Goal: Task Accomplishment & Management: Manage account settings

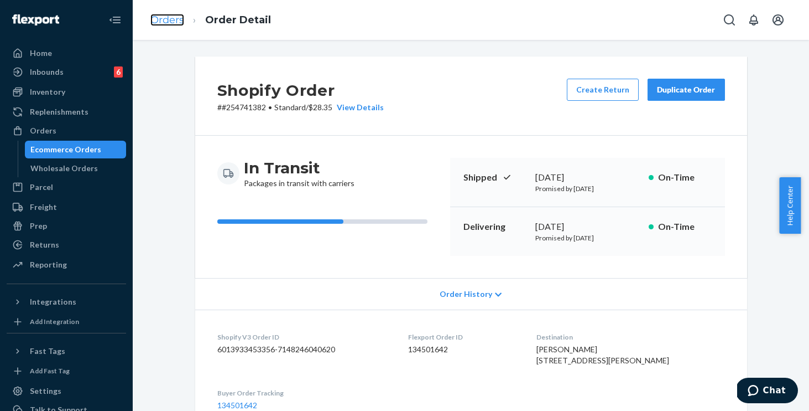
click at [174, 18] on link "Orders" at bounding box center [167, 20] width 34 height 12
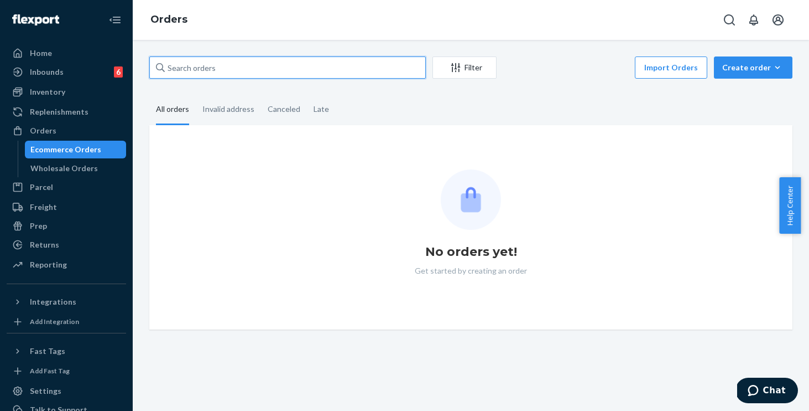
click at [298, 71] on input "text" at bounding box center [287, 67] width 277 height 22
paste input "254562572"
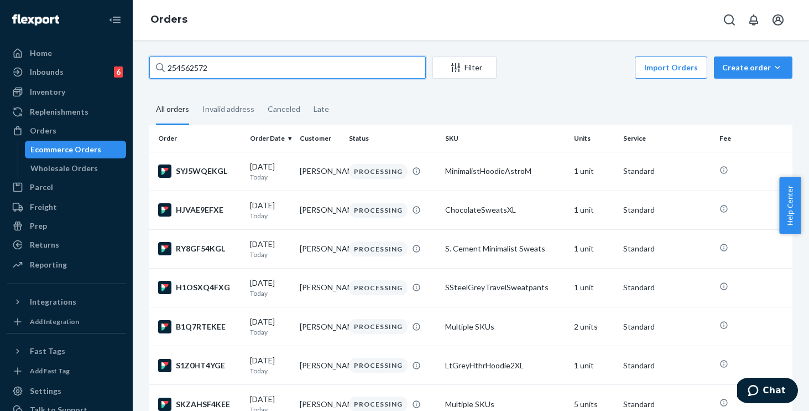
drag, startPoint x: 250, startPoint y: 72, endPoint x: 116, endPoint y: 41, distance: 136.9
click at [116, 41] on div "Home Inbounds 6 Shipping Plans Problems 6 Inventory Products Replenishments Ord…" at bounding box center [404, 205] width 809 height 411
click at [223, 68] on input "254562572" at bounding box center [287, 67] width 277 height 22
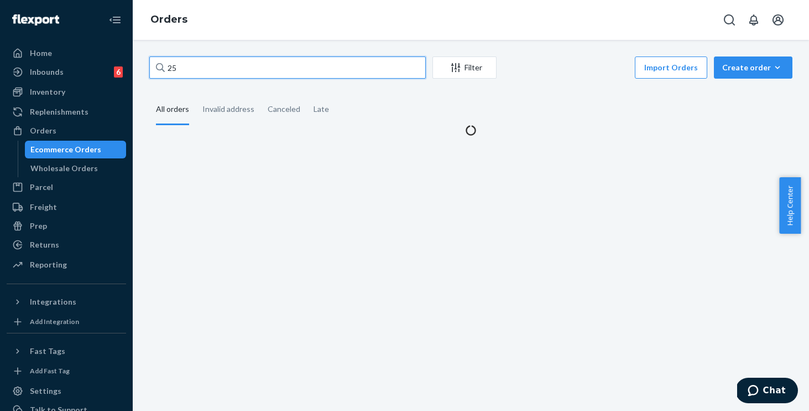
type input "2"
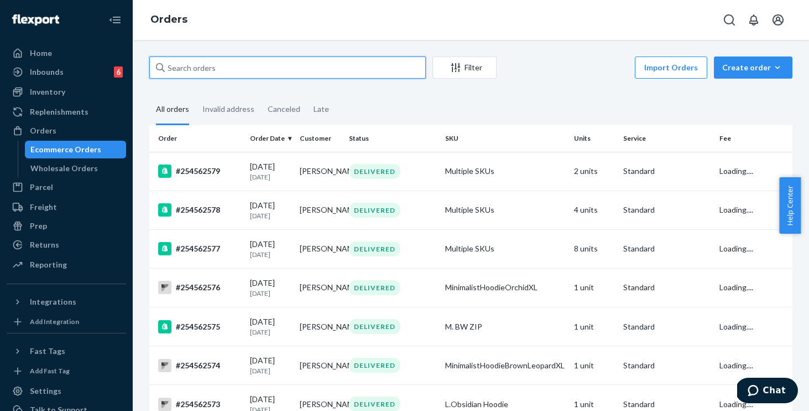
paste input "254562572"
type input "254562572"
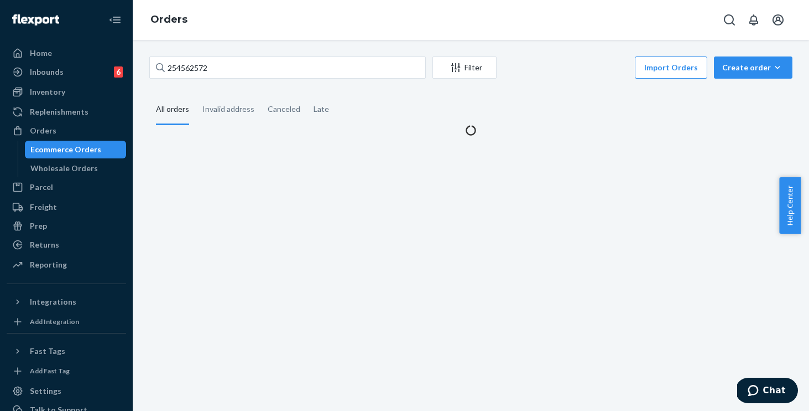
drag, startPoint x: 513, startPoint y: 133, endPoint x: 496, endPoint y: 128, distance: 17.9
click at [512, 133] on div at bounding box center [470, 130] width 643 height 11
click at [47, 56] on div "Home" at bounding box center [41, 53] width 22 height 11
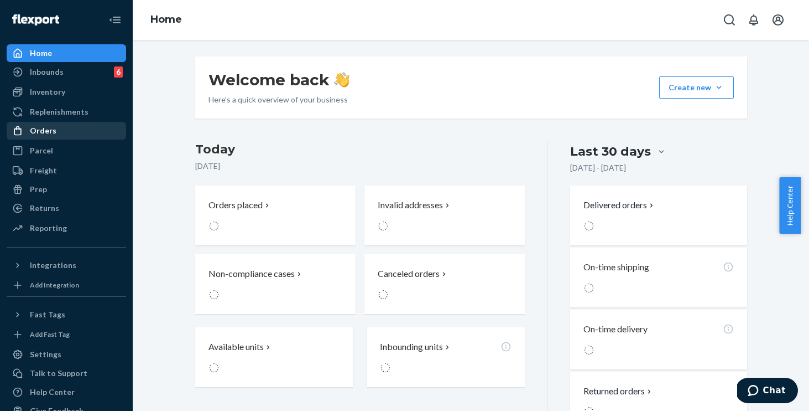
click at [48, 130] on div "Orders" at bounding box center [43, 130] width 27 height 11
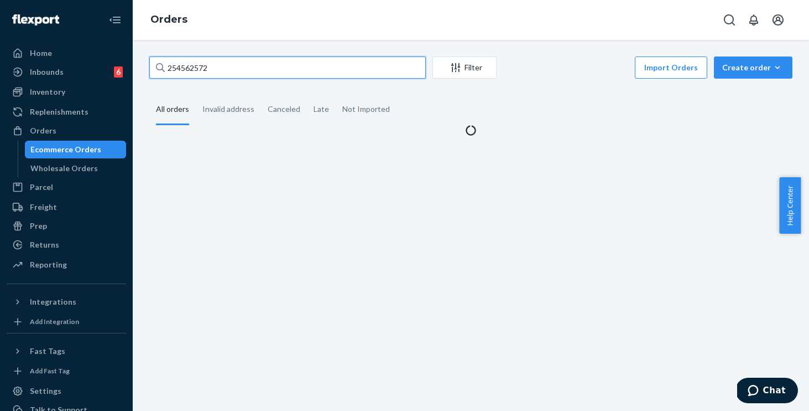
click at [282, 68] on input "254562572" at bounding box center [287, 67] width 277 height 22
drag, startPoint x: 282, startPoint y: 68, endPoint x: 95, endPoint y: 41, distance: 189.0
click at [95, 41] on div "Home Inbounds 6 Shipping Plans Problems 6 Inventory Products Replenishments Ord…" at bounding box center [404, 205] width 809 height 411
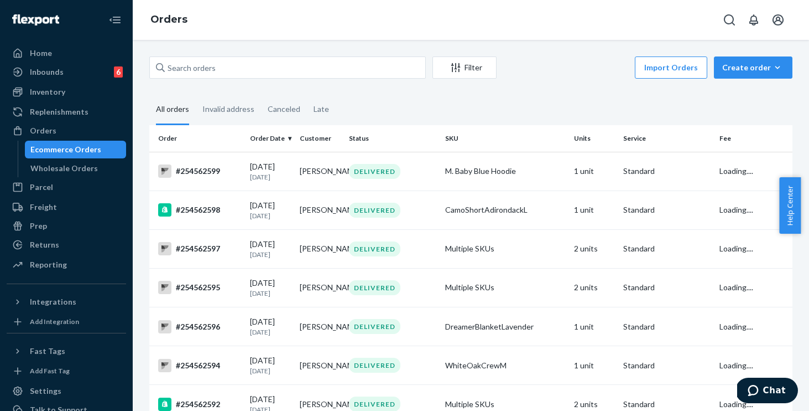
click at [246, 38] on div "Orders" at bounding box center [471, 20] width 677 height 40
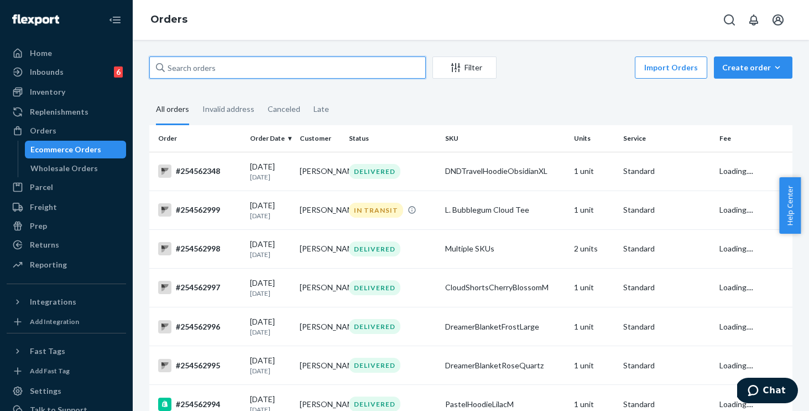
click at [237, 63] on input "text" at bounding box center [287, 67] width 277 height 22
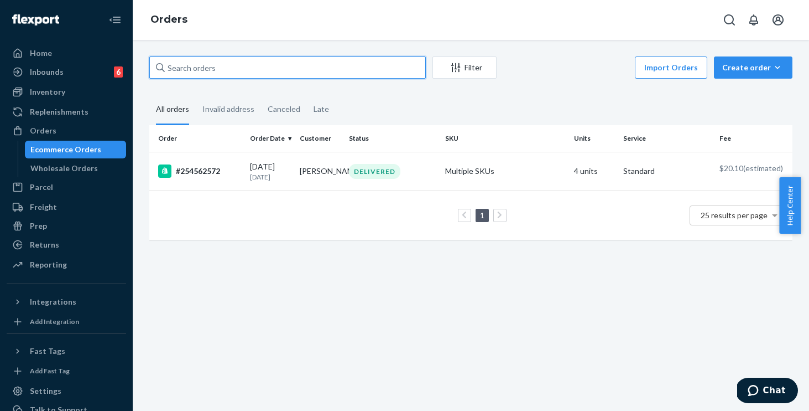
paste input "254562572"
type input "254562572"
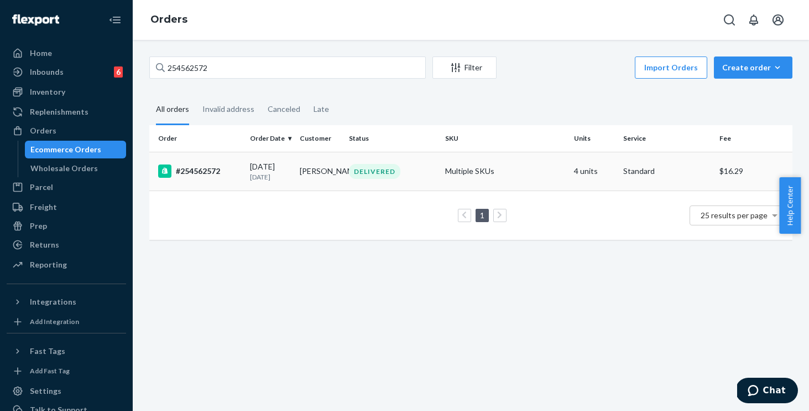
click at [520, 175] on td "Multiple SKUs" at bounding box center [505, 171] width 129 height 39
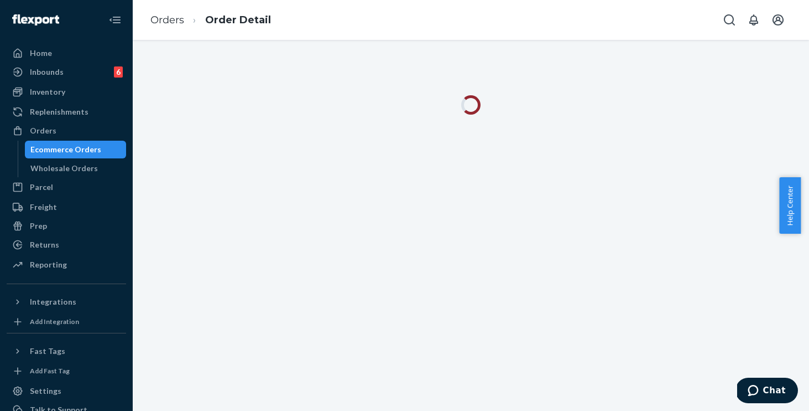
click at [524, 169] on div at bounding box center [471, 225] width 677 height 371
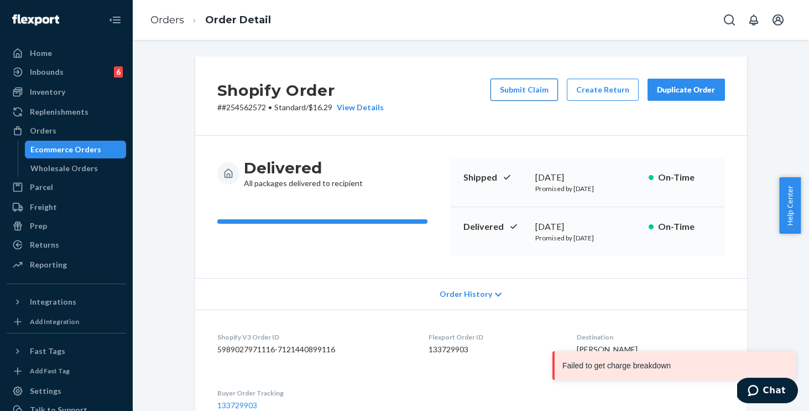
click at [518, 91] on button "Submit Claim" at bounding box center [525, 90] width 68 height 22
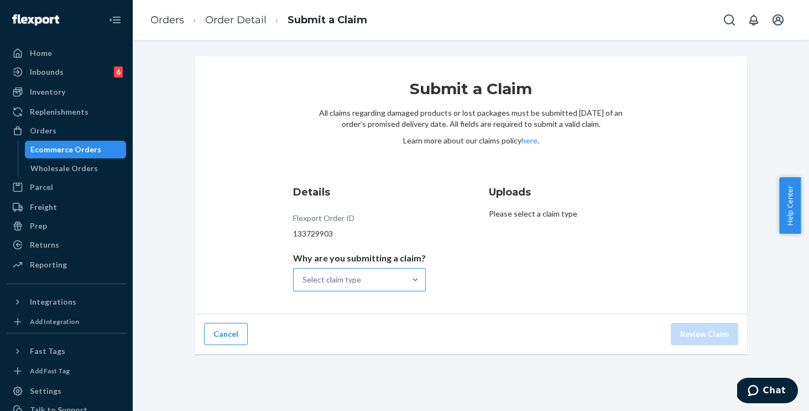
click at [352, 281] on div "Select claim type" at bounding box center [332, 279] width 59 height 11
click at [304, 281] on input "Why are you submitting a claim? Select claim type" at bounding box center [303, 279] width 1 height 11
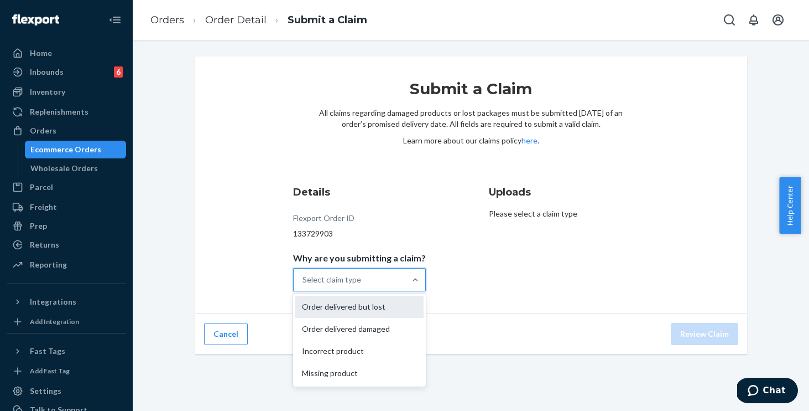
click at [353, 307] on div "Order delivered but lost" at bounding box center [359, 306] width 128 height 22
click at [304, 285] on input "Why are you submitting a claim? option Order delivered but lost focused, 0 of 4…" at bounding box center [303, 279] width 1 height 11
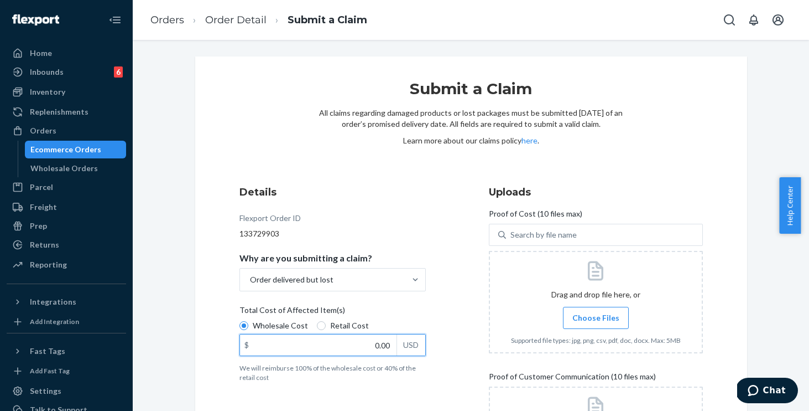
click at [336, 346] on input "0.00" at bounding box center [318, 344] width 157 height 21
type input "199.00"
click at [597, 318] on span "Choose Files" at bounding box center [596, 317] width 47 height 11
click at [596, 318] on input "Choose Files" at bounding box center [596, 318] width 1 height 12
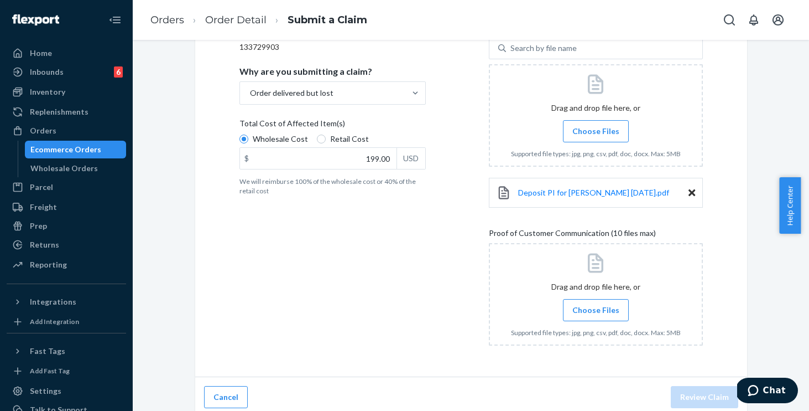
scroll to position [193, 0]
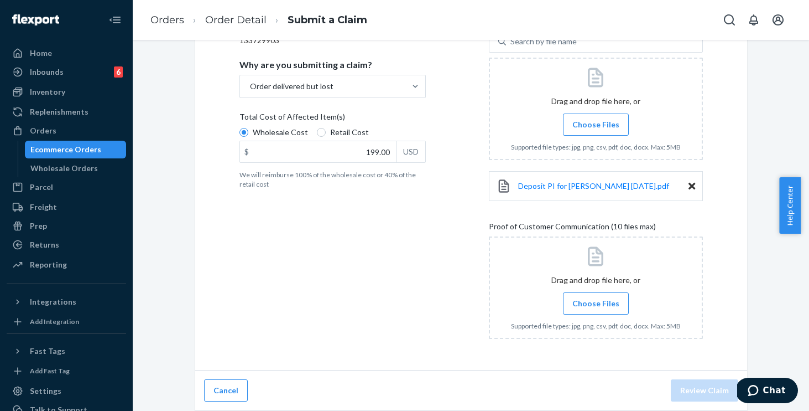
click at [587, 300] on span "Choose Files" at bounding box center [596, 303] width 47 height 11
click at [596, 300] on input "Choose Files" at bounding box center [596, 303] width 1 height 12
click at [585, 303] on span "Choose Files" at bounding box center [596, 303] width 47 height 11
click at [596, 303] on input "Choose Files" at bounding box center [596, 303] width 1 height 12
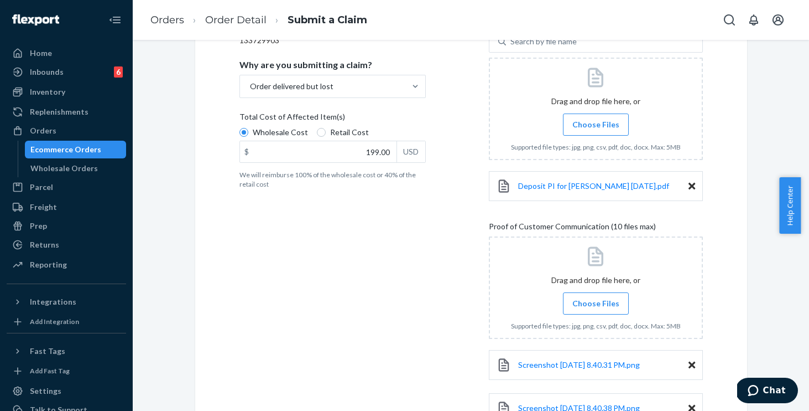
click at [596, 307] on span "Choose Files" at bounding box center [596, 303] width 47 height 11
click at [596, 307] on input "Choose Files" at bounding box center [596, 303] width 1 height 12
click at [591, 306] on label "Choose Files" at bounding box center [596, 303] width 66 height 22
click at [596, 306] on input "Choose Files" at bounding box center [596, 303] width 1 height 12
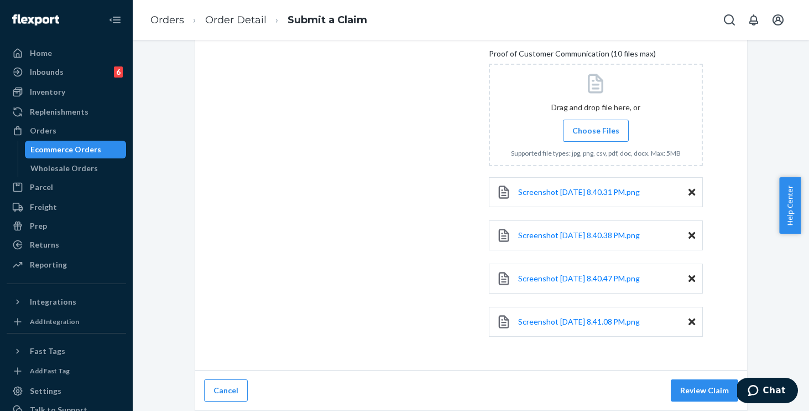
scroll to position [329, 0]
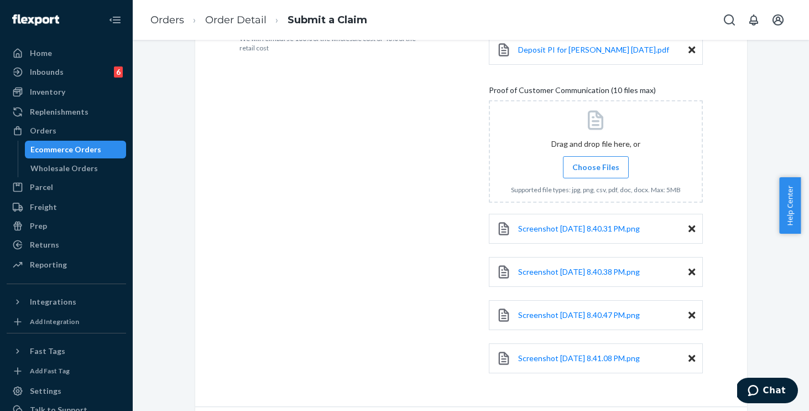
click at [588, 164] on span "Choose Files" at bounding box center [596, 167] width 47 height 11
click at [596, 164] on input "Choose Files" at bounding box center [596, 167] width 1 height 12
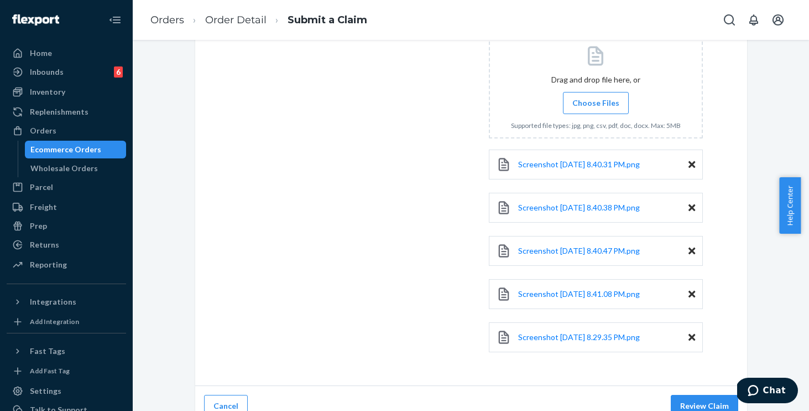
scroll to position [409, 0]
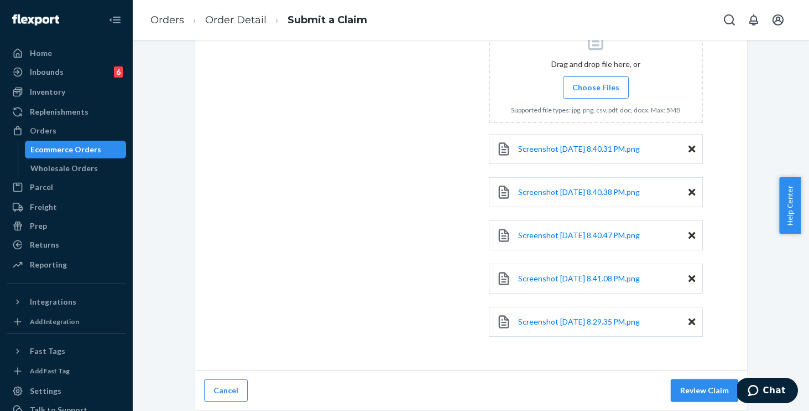
click at [696, 393] on button "Review Claim" at bounding box center [705, 390] width 68 height 22
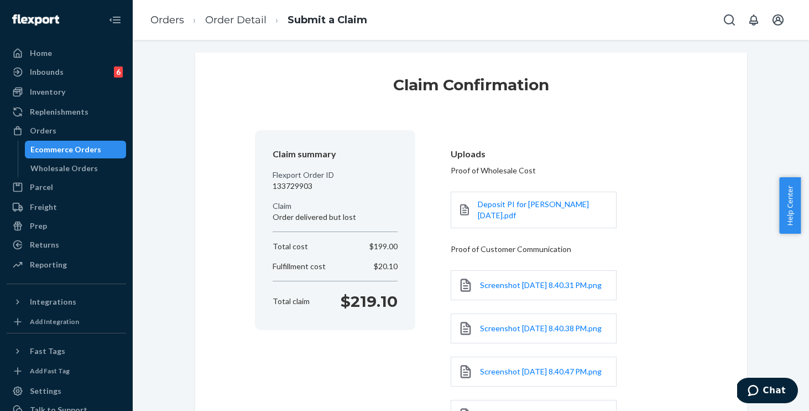
scroll to position [217, 0]
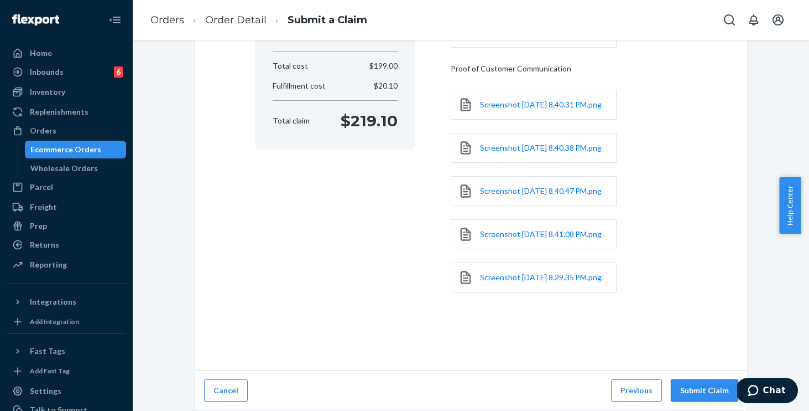
click at [700, 386] on button "Submit Claim" at bounding box center [705, 390] width 68 height 22
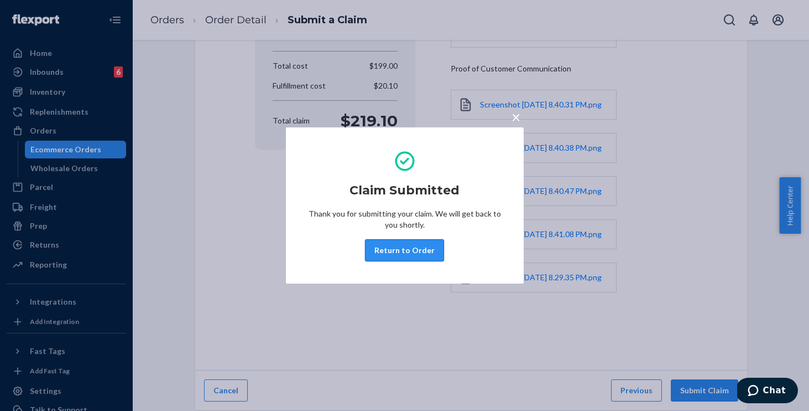
click at [409, 250] on button "Return to Order" at bounding box center [404, 250] width 79 height 22
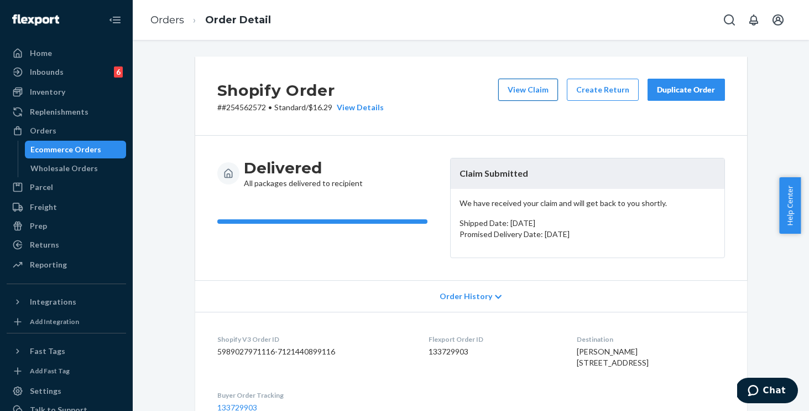
click at [534, 83] on button "View Claim" at bounding box center [529, 90] width 60 height 22
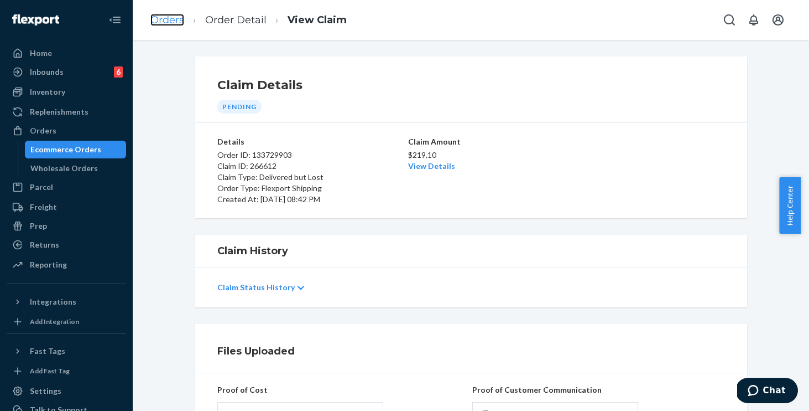
click at [163, 19] on link "Orders" at bounding box center [167, 20] width 34 height 12
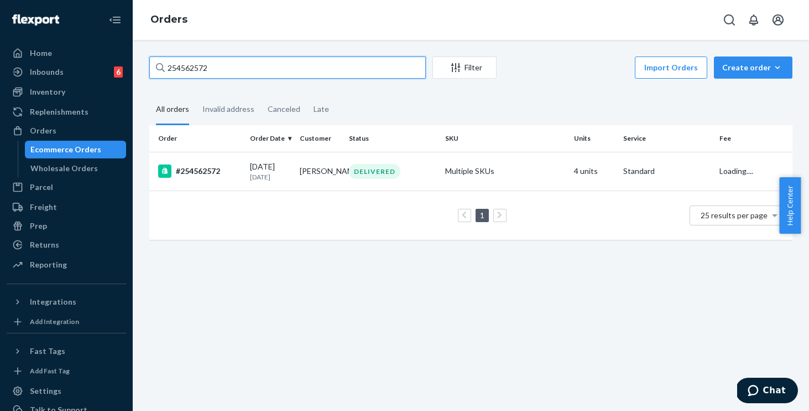
click at [235, 72] on input "254562572" at bounding box center [287, 67] width 277 height 22
drag, startPoint x: 237, startPoint y: 69, endPoint x: 153, endPoint y: 48, distance: 87.2
click at [153, 48] on div "254562572 Filter Import Orders Create order Ecommerce order Removal order All o…" at bounding box center [471, 225] width 677 height 371
paste input "#254103245"
type input "#254103245"
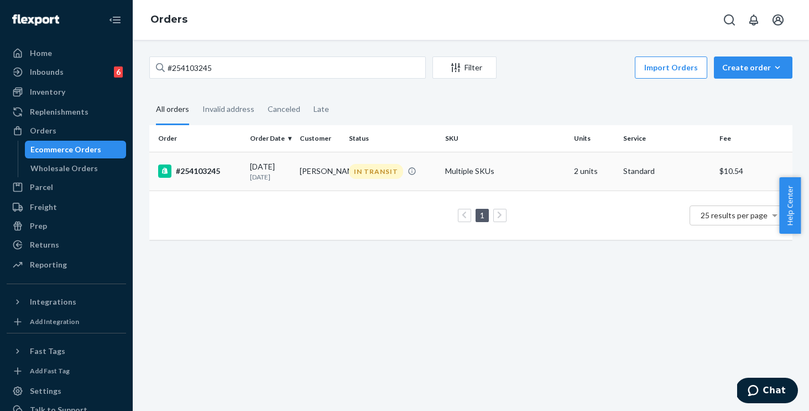
click at [422, 172] on div "IN TRANSIT" at bounding box center [393, 171] width 92 height 15
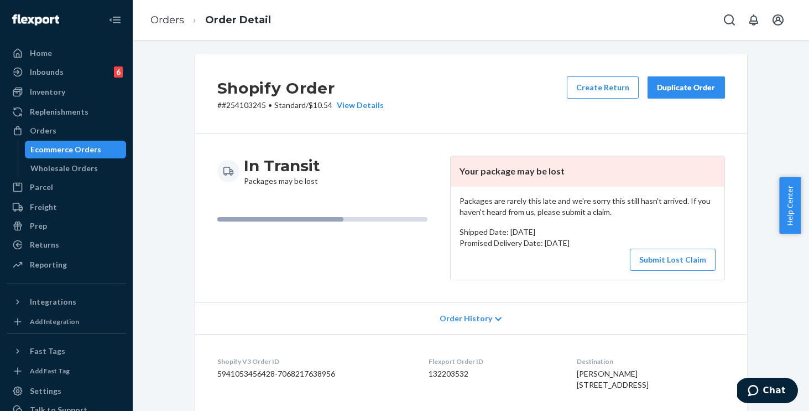
drag, startPoint x: 466, startPoint y: 316, endPoint x: 482, endPoint y: 313, distance: 16.0
click at [466, 316] on span "Order History" at bounding box center [466, 318] width 53 height 11
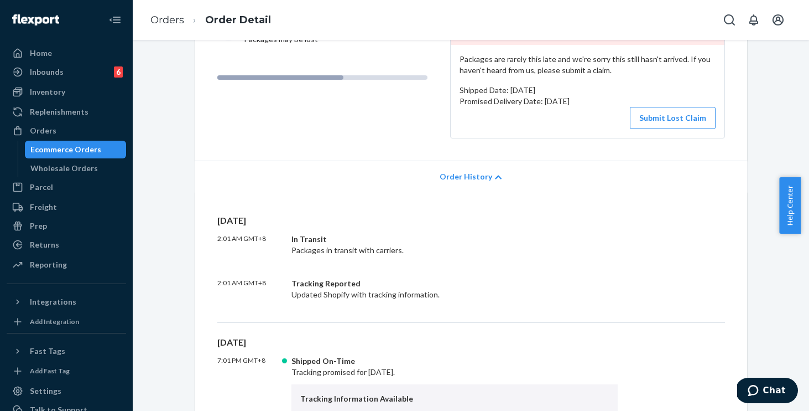
scroll to position [346, 0]
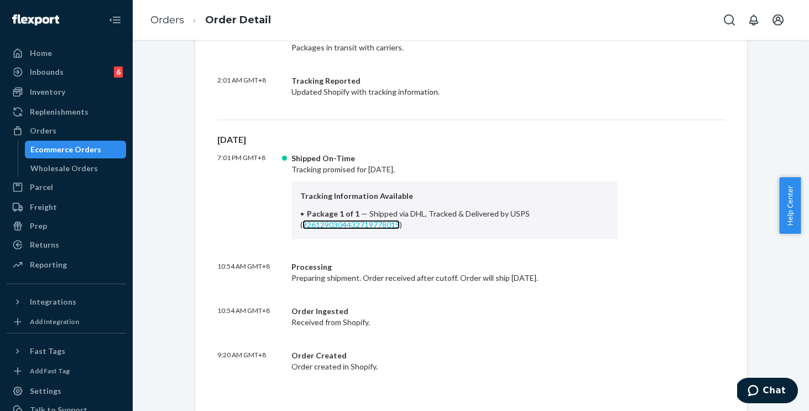
click at [355, 224] on link "9261290304432719778015" at bounding box center [351, 224] width 97 height 9
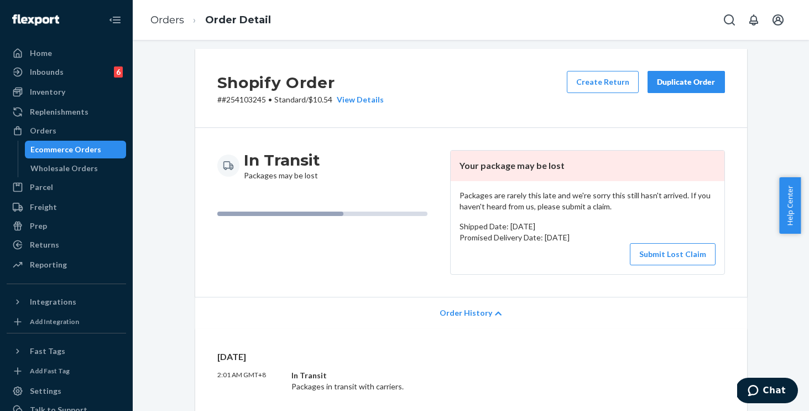
scroll to position [0, 0]
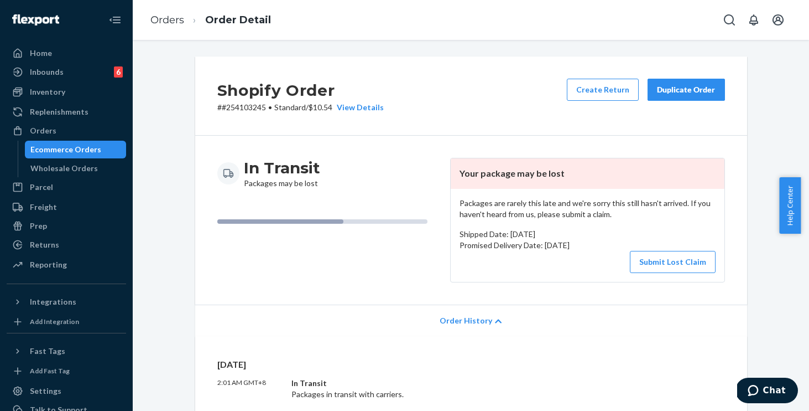
click at [693, 90] on div "Duplicate Order" at bounding box center [686, 89] width 59 height 11
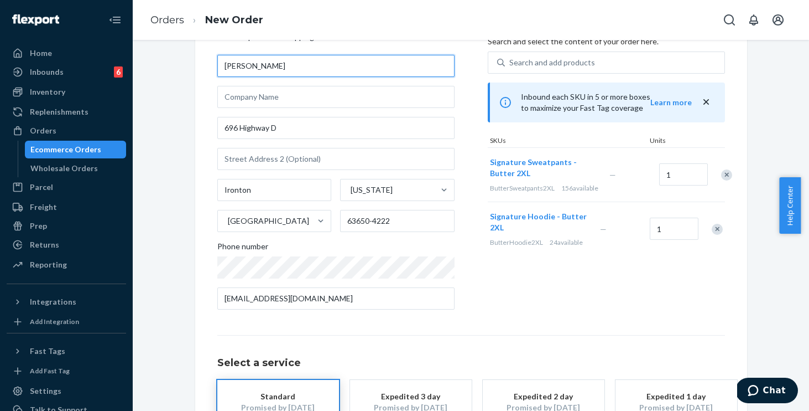
scroll to position [33, 0]
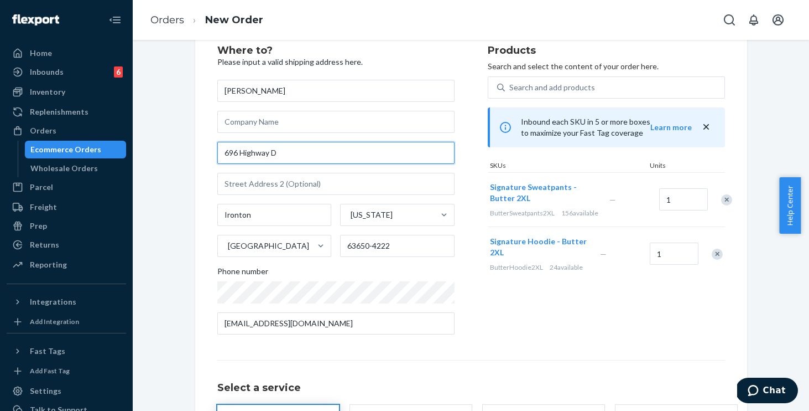
drag, startPoint x: 293, startPoint y: 152, endPoint x: 199, endPoint y: 147, distance: 94.2
click at [199, 147] on div "Where to? Please input a valid shipping address here. Wyatt Martin 696 Highway …" at bounding box center [471, 274] width 552 height 503
paste input "350 N Henderson Ave"
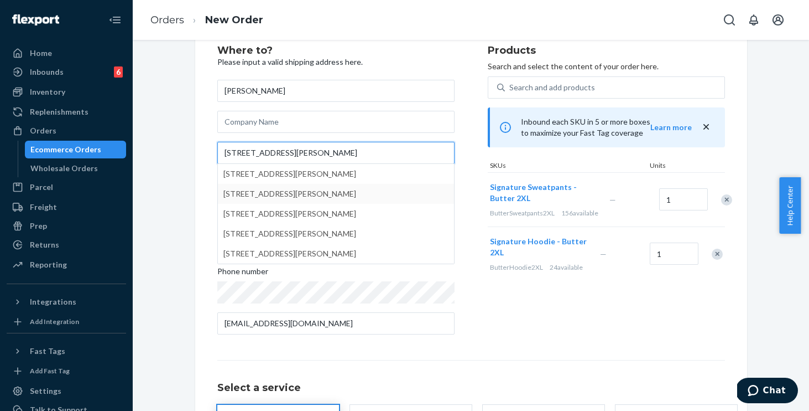
type input "350 N Henderson Ave"
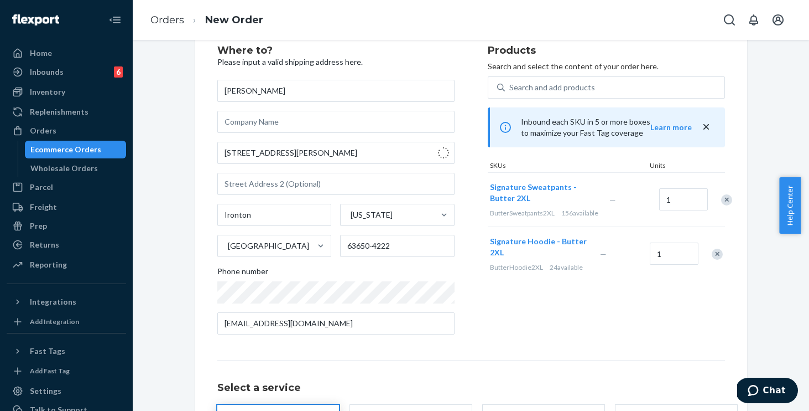
type input "Cape Girardeau"
type input "63701"
type input "350 Henderson Ave"
click at [181, 182] on div "Where to? Please input a valid shipping address here. Wyatt Martin 350 Henderso…" at bounding box center [471, 274] width 660 height 503
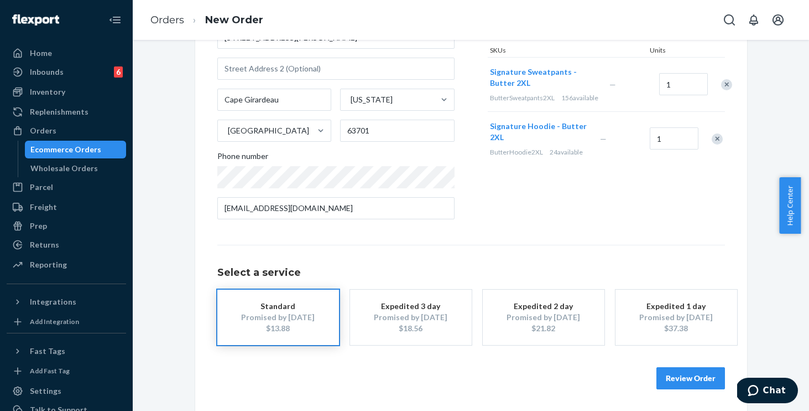
click at [681, 380] on button "Review Order" at bounding box center [691, 378] width 69 height 22
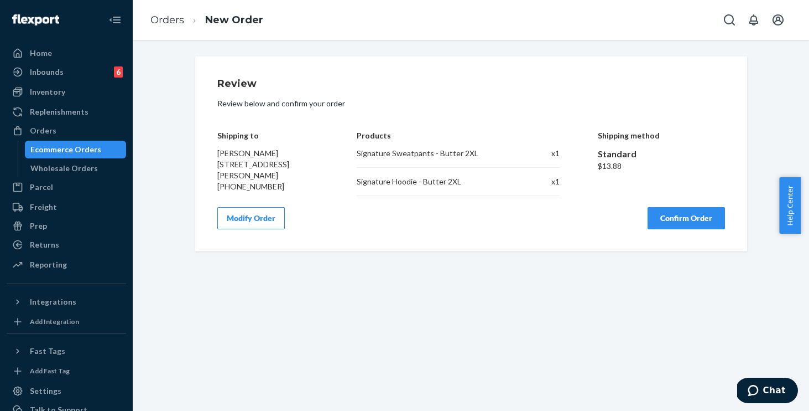
scroll to position [0, 0]
click at [686, 223] on button "Confirm Order" at bounding box center [686, 218] width 77 height 22
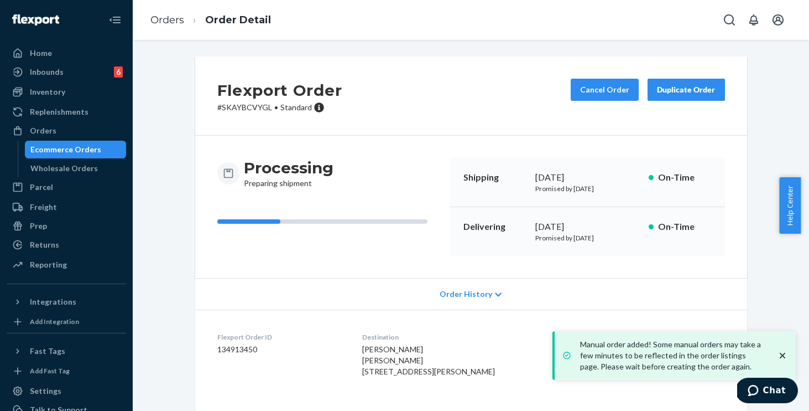
click at [169, 26] on li "Orders" at bounding box center [167, 20] width 34 height 14
click at [170, 20] on link "Orders" at bounding box center [167, 20] width 34 height 12
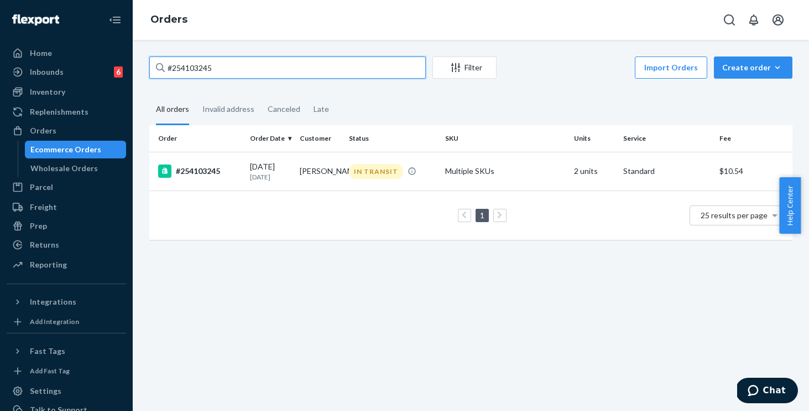
click at [273, 72] on input "#254103245" at bounding box center [287, 67] width 277 height 22
drag, startPoint x: 110, startPoint y: 44, endPoint x: 105, endPoint y: 43, distance: 5.8
click at [105, 43] on div "Home Inbounds 6 Shipping Plans Problems 6 Inventory Products Replenishments Ord…" at bounding box center [404, 205] width 809 height 411
paste input "254448054"
type input "254448054"
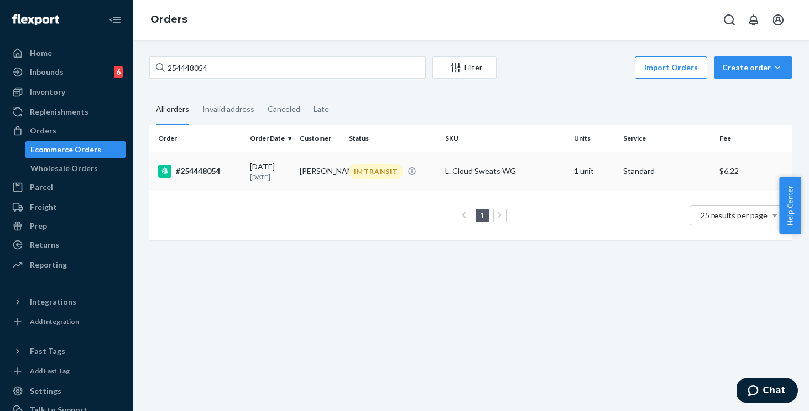
click at [537, 169] on div "L. Cloud Sweats WG" at bounding box center [505, 170] width 120 height 11
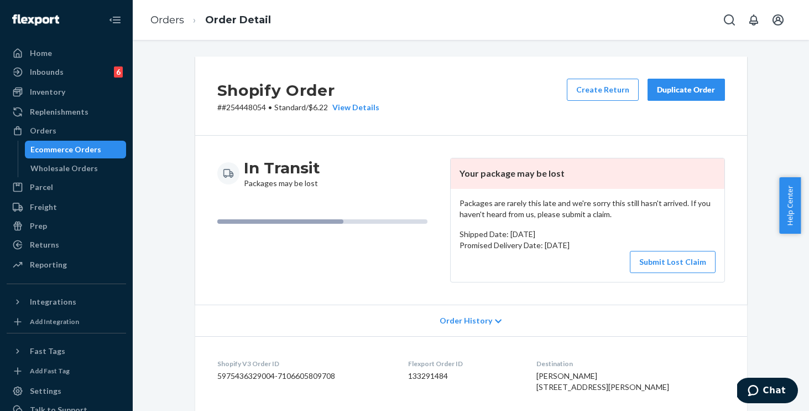
click at [688, 84] on button "Duplicate Order" at bounding box center [686, 90] width 77 height 22
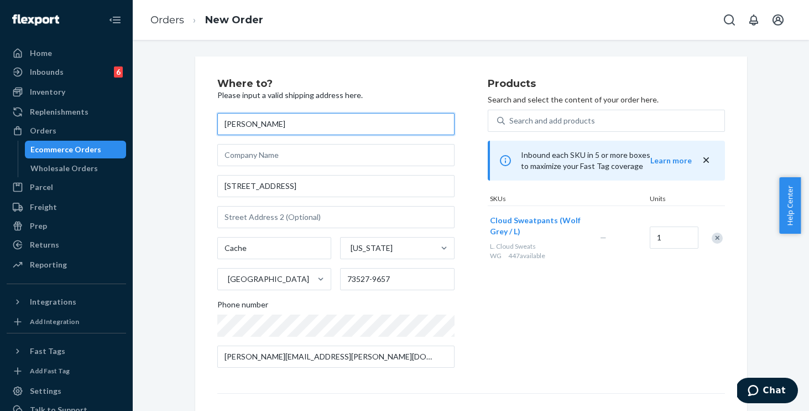
scroll to position [148, 0]
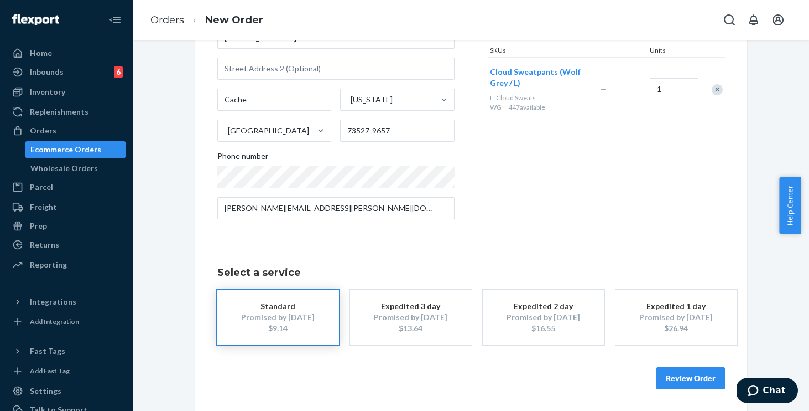
click at [675, 373] on button "Review Order" at bounding box center [691, 378] width 69 height 22
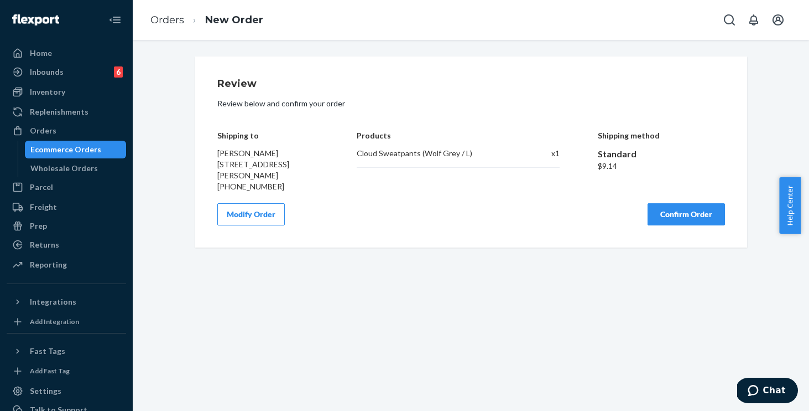
click at [707, 218] on button "Confirm Order" at bounding box center [686, 214] width 77 height 22
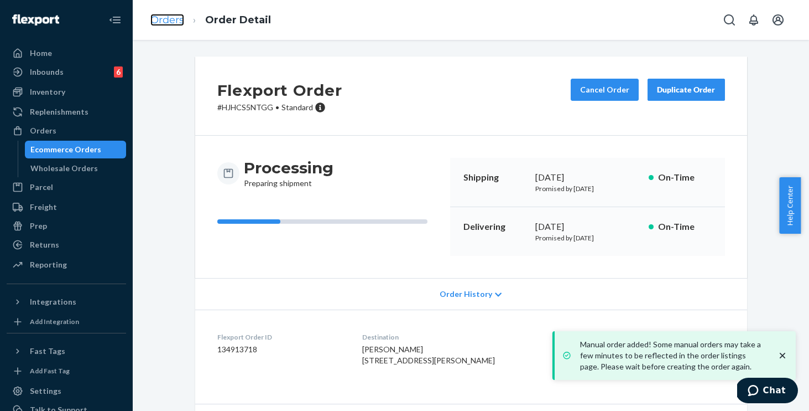
click at [170, 18] on link "Orders" at bounding box center [167, 20] width 34 height 12
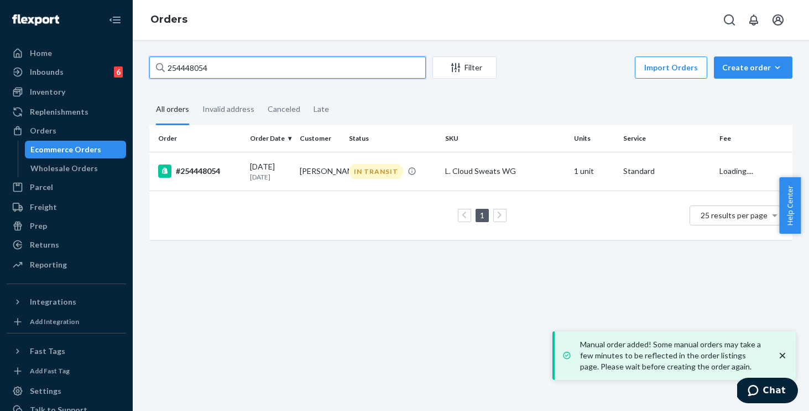
click at [225, 66] on input "254448054" at bounding box center [287, 67] width 277 height 22
drag, startPoint x: 232, startPoint y: 68, endPoint x: 175, endPoint y: 61, distance: 57.4
click at [175, 61] on input "254448054" at bounding box center [287, 67] width 277 height 22
paste input "220129"
type input "254220129"
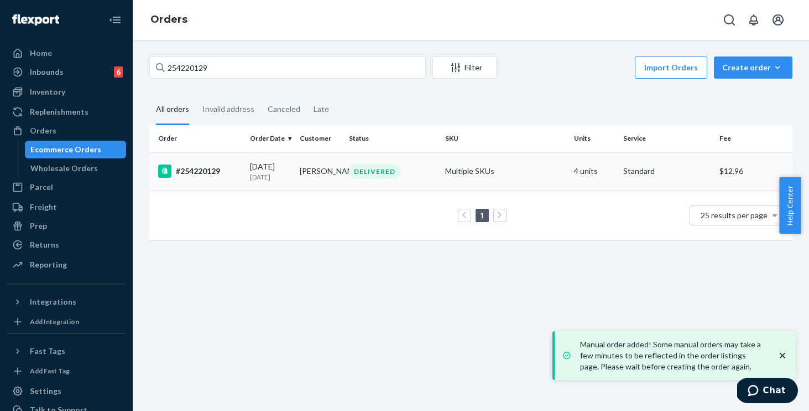
click at [417, 173] on div "DELIVERED" at bounding box center [393, 171] width 92 height 15
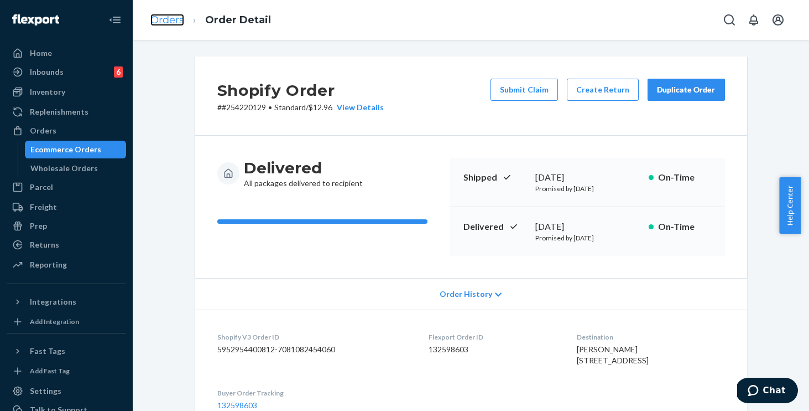
click at [169, 19] on link "Orders" at bounding box center [167, 20] width 34 height 12
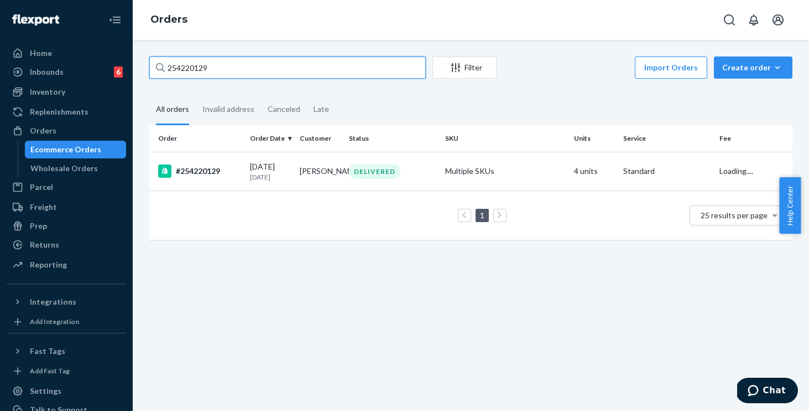
click at [286, 70] on input "254220129" at bounding box center [287, 67] width 277 height 22
drag, startPoint x: 285, startPoint y: 69, endPoint x: 171, endPoint y: 52, distance: 115.3
click at [171, 52] on div "254220129 Filter Import Orders Create order Ecommerce order Removal order All o…" at bounding box center [471, 225] width 677 height 371
paste input "#254659328"
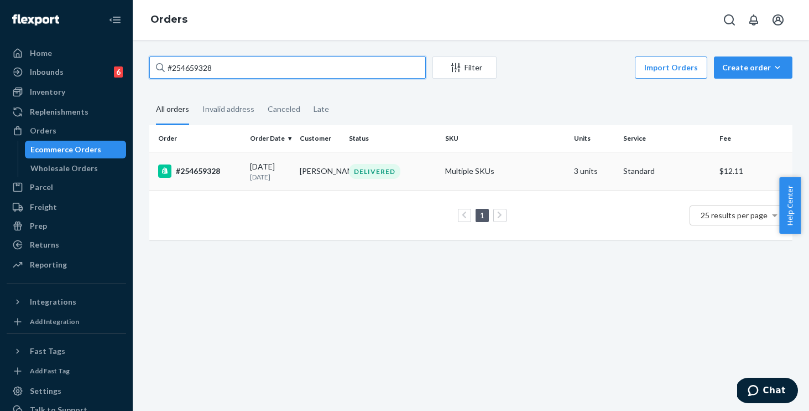
type input "#254659328"
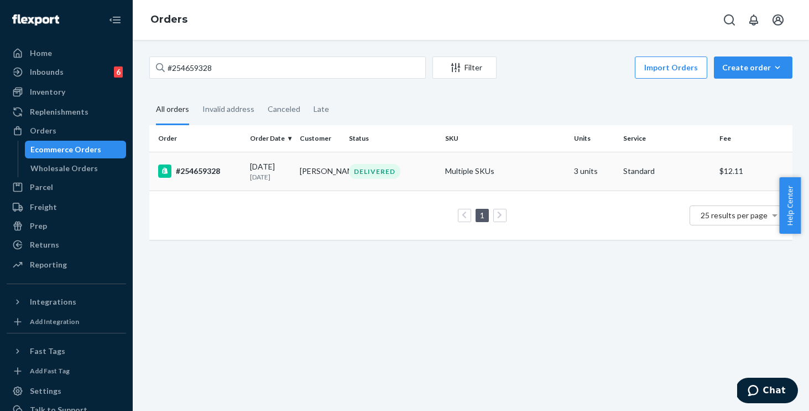
click at [430, 174] on div "DELIVERED" at bounding box center [393, 171] width 92 height 15
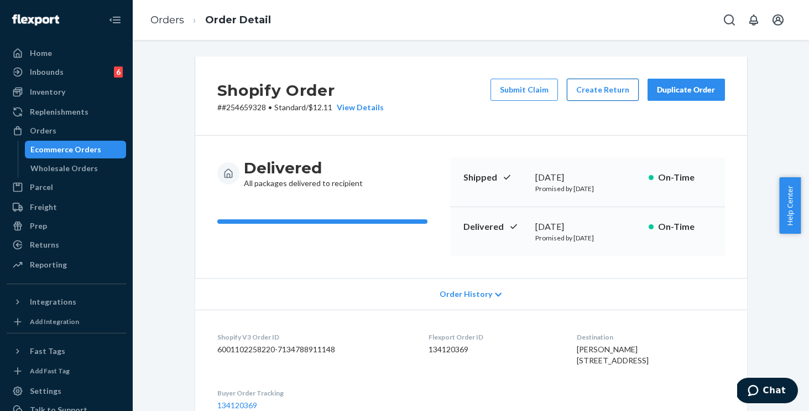
click at [590, 90] on button "Create Return" at bounding box center [603, 90] width 72 height 22
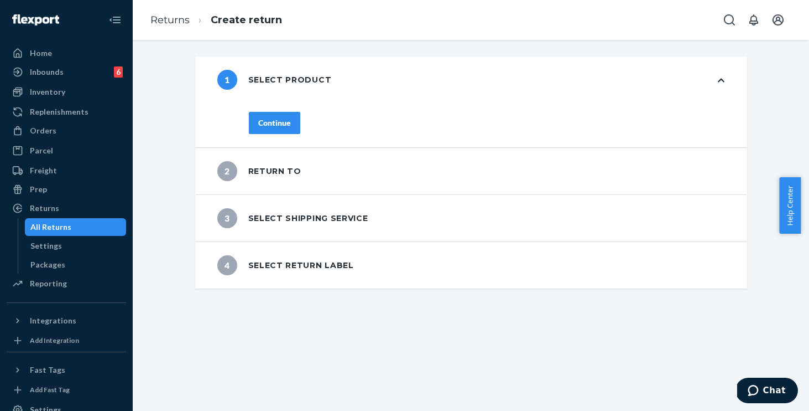
click at [269, 124] on div "Continue" at bounding box center [274, 122] width 33 height 11
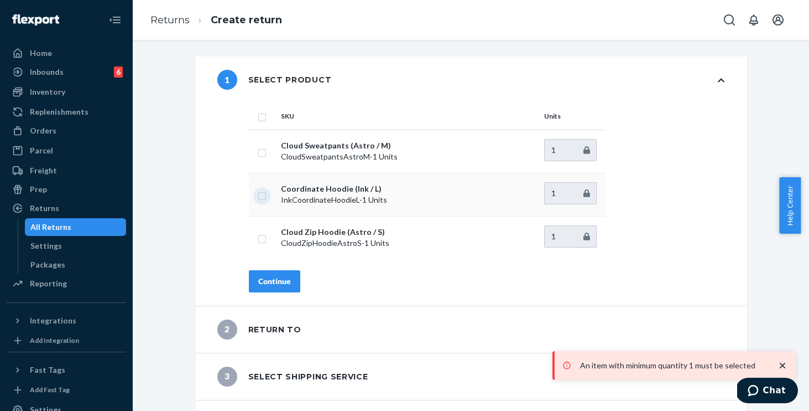
click at [258, 190] on input "checkbox" at bounding box center [262, 195] width 9 height 12
checkbox input "true"
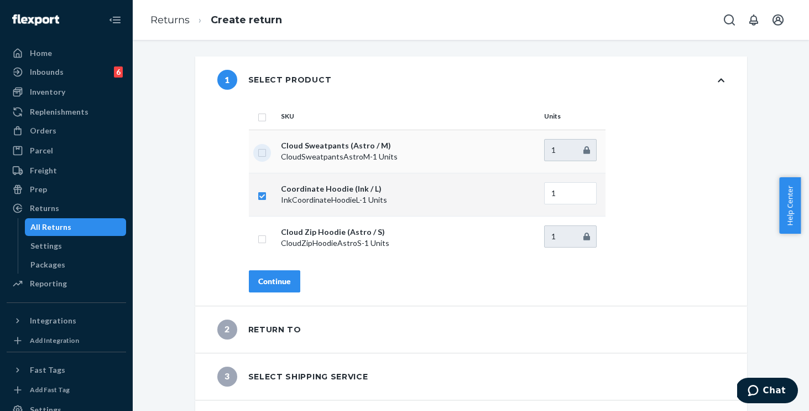
click at [258, 148] on input "checkbox" at bounding box center [262, 152] width 9 height 12
checkbox input "true"
click at [258, 284] on div "Continue" at bounding box center [274, 281] width 33 height 11
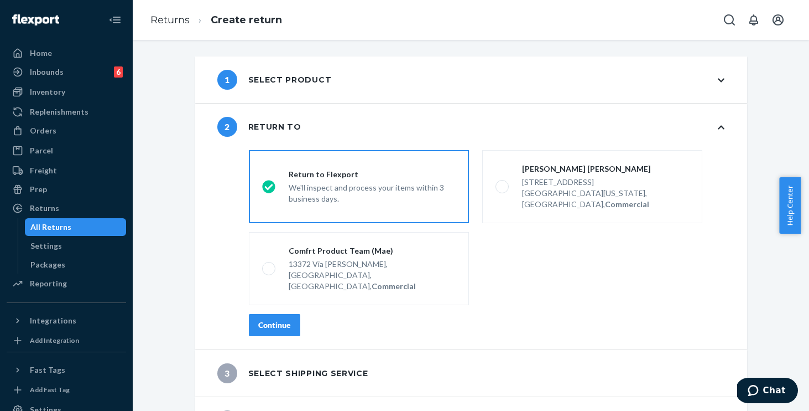
click at [264, 319] on div "Continue" at bounding box center [274, 324] width 33 height 11
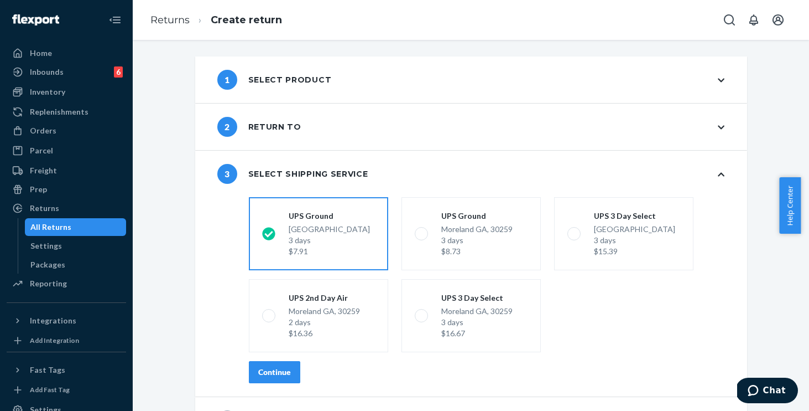
click at [258, 370] on div "Continue" at bounding box center [274, 371] width 33 height 11
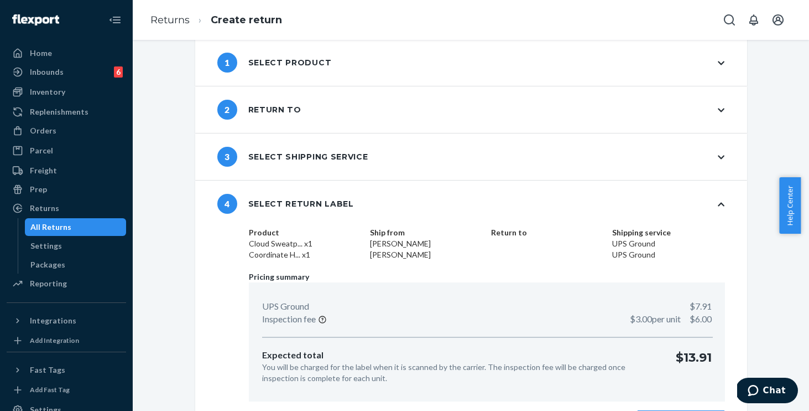
scroll to position [51, 0]
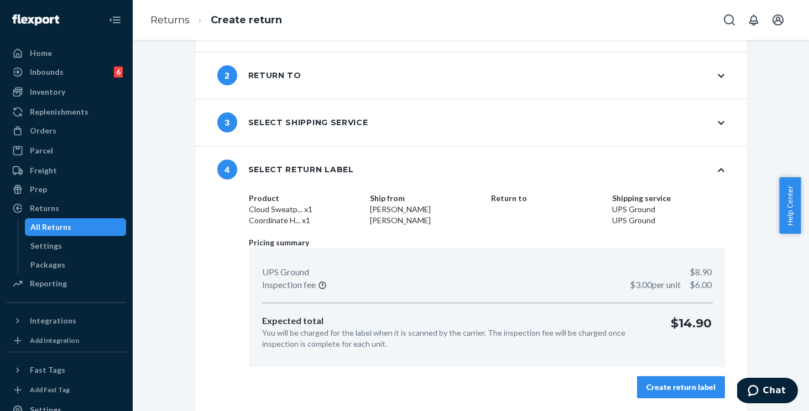
click at [660, 391] on div "Create return label" at bounding box center [681, 386] width 69 height 11
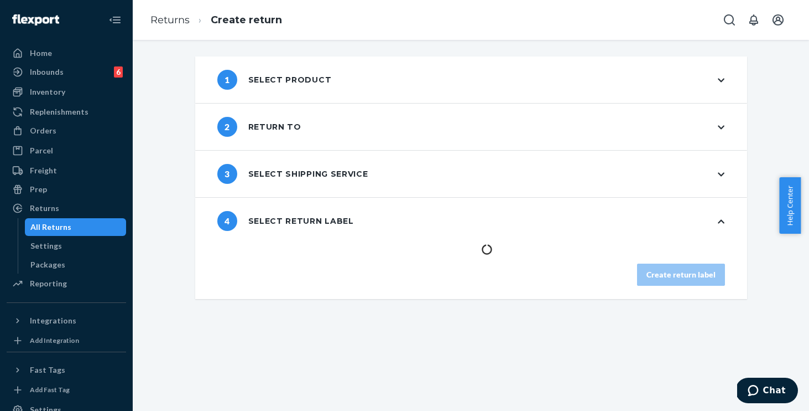
scroll to position [0, 0]
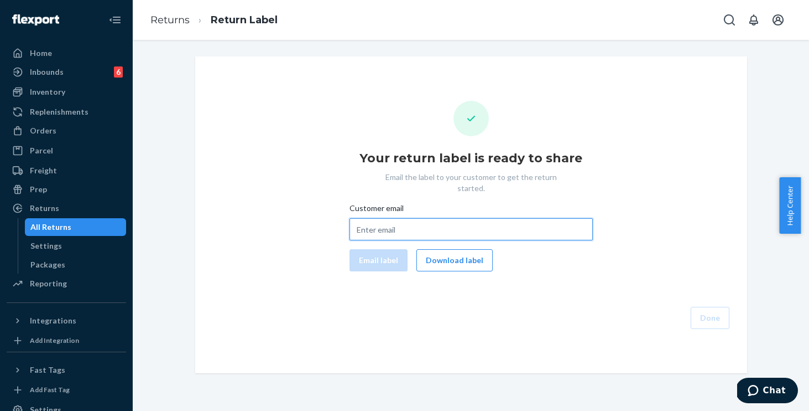
click at [430, 218] on input "Customer email" at bounding box center [471, 229] width 243 height 22
paste input "kassie2511@icloud.com"
type input "kassie2511@icloud.com"
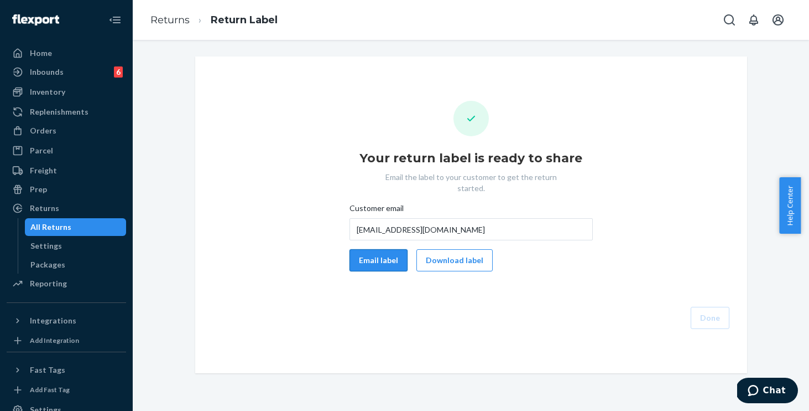
click at [364, 259] on button "Email label" at bounding box center [379, 260] width 58 height 22
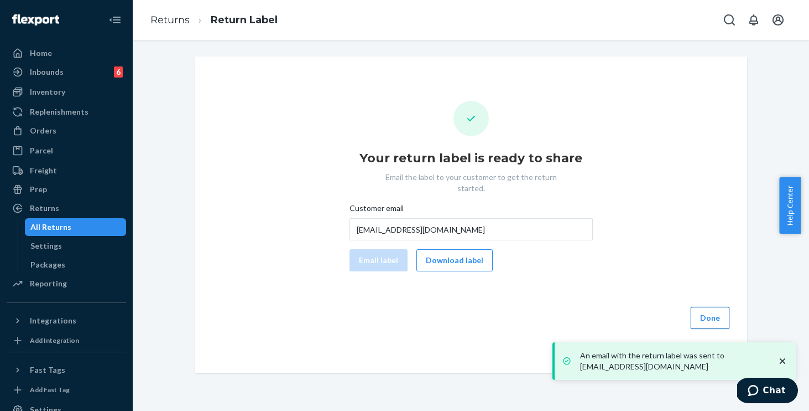
click at [703, 307] on button "Done" at bounding box center [710, 318] width 39 height 22
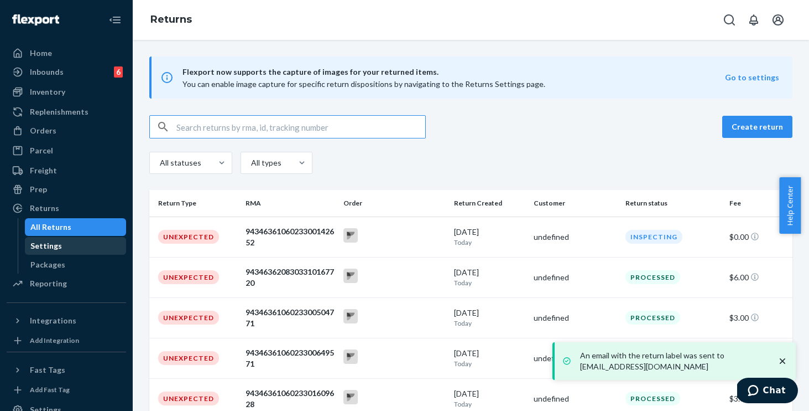
click at [49, 245] on div "Settings" at bounding box center [46, 245] width 32 height 11
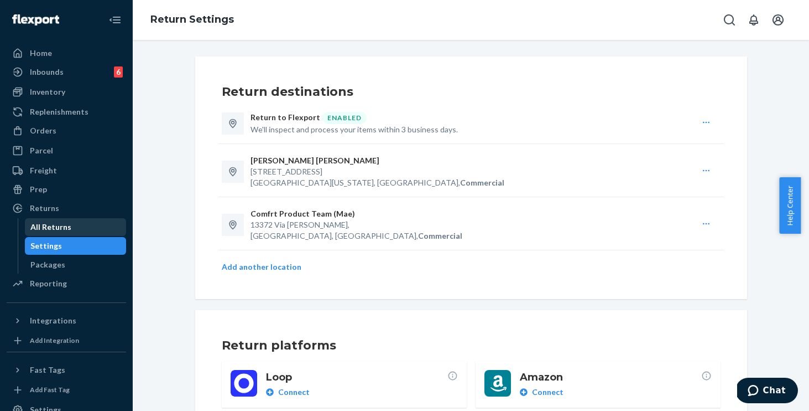
click at [54, 228] on div "All Returns" at bounding box center [50, 226] width 41 height 11
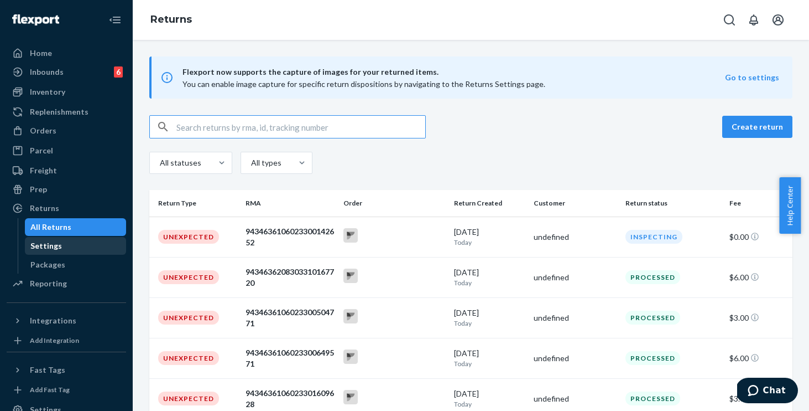
click at [49, 248] on div "Settings" at bounding box center [46, 245] width 32 height 11
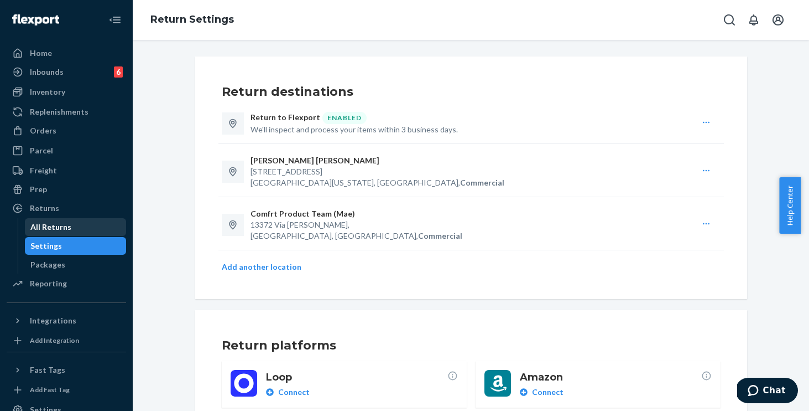
click at [51, 230] on div "All Returns" at bounding box center [50, 226] width 41 height 11
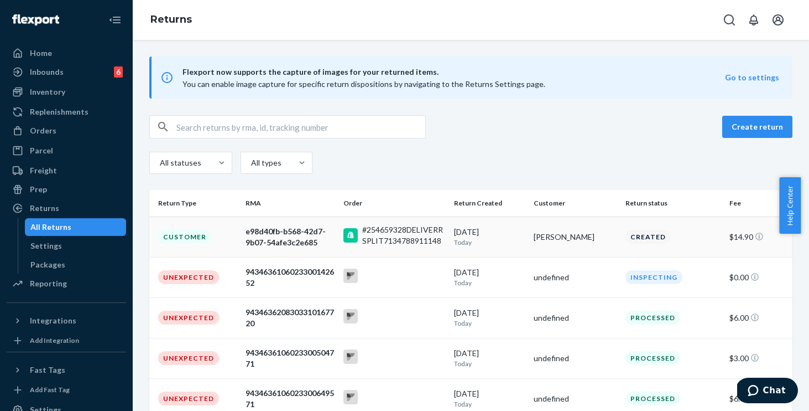
click at [413, 253] on td "#254659328DELIVERRSPLIT7134788911148" at bounding box center [394, 236] width 110 height 40
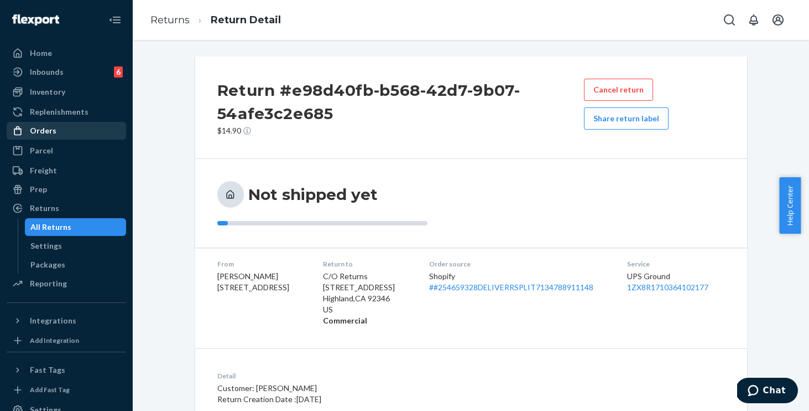
click at [50, 127] on div "Orders" at bounding box center [43, 130] width 27 height 11
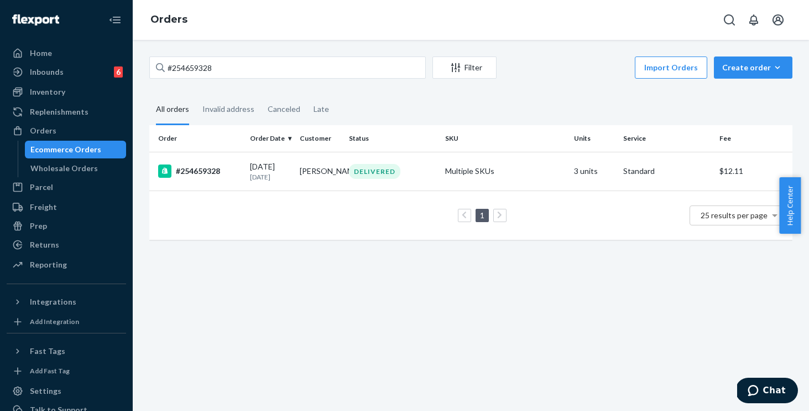
click at [270, 78] on div "#254659328 Filter Import Orders Create order Ecommerce order Removal order" at bounding box center [470, 68] width 643 height 25
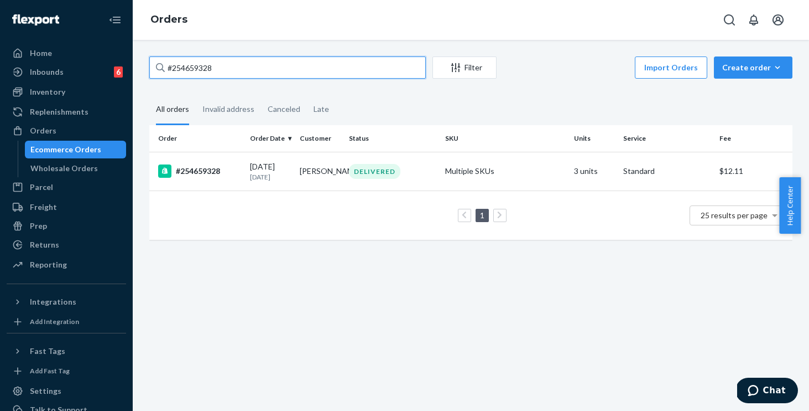
click at [273, 66] on input "#254659328" at bounding box center [287, 67] width 277 height 22
drag, startPoint x: 273, startPoint y: 66, endPoint x: 185, endPoint y: 54, distance: 88.3
click at [185, 54] on div "#254659328 Filter Import Orders Create order Ecommerce order Removal order All …" at bounding box center [471, 225] width 677 height 371
paste input "text"
type input "254659328"
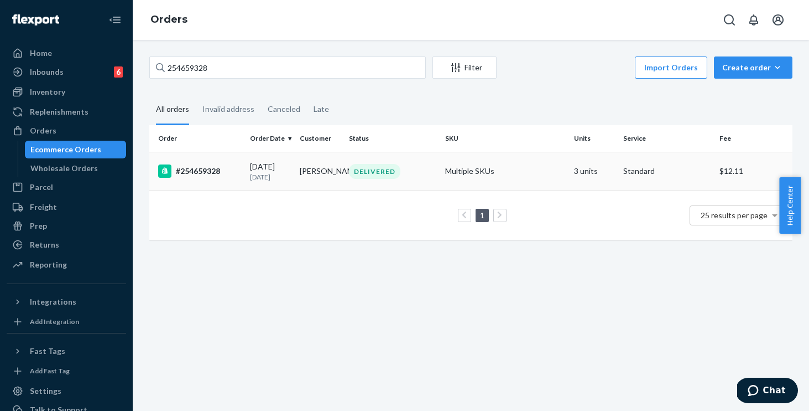
click at [233, 175] on div "#254659328" at bounding box center [199, 170] width 83 height 13
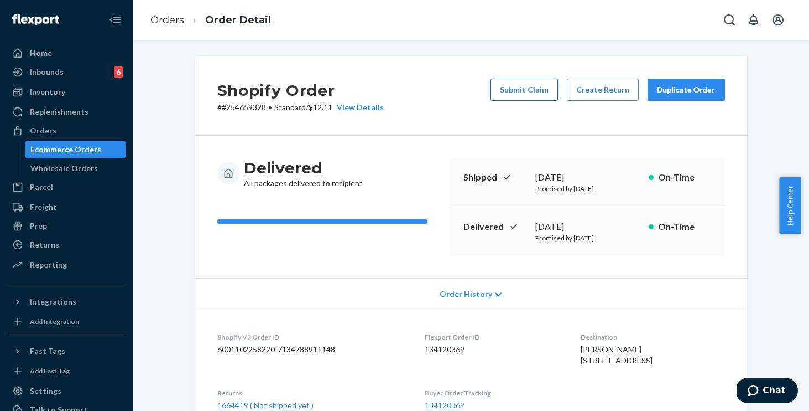
click at [518, 90] on button "Submit Claim" at bounding box center [525, 90] width 68 height 22
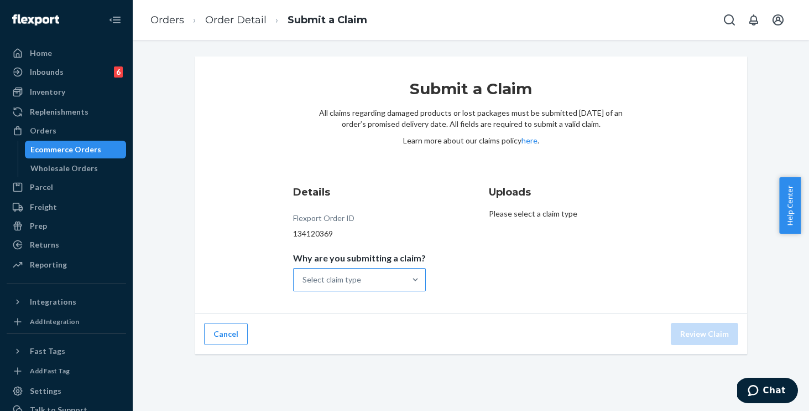
click at [346, 278] on div "Select claim type" at bounding box center [332, 279] width 59 height 11
click at [304, 278] on input "Why are you submitting a claim? Select claim type" at bounding box center [303, 279] width 1 height 11
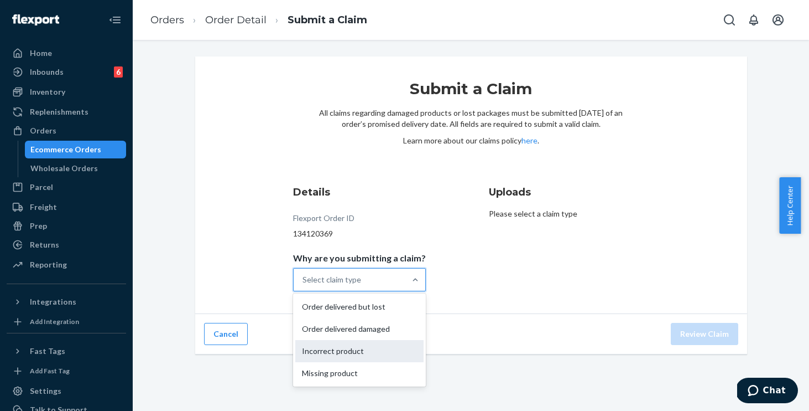
click at [333, 354] on div "Incorrect product" at bounding box center [359, 351] width 128 height 22
click at [304, 285] on input "Why are you submitting a claim? option Incorrect product focused, 3 of 4. 4 res…" at bounding box center [303, 279] width 1 height 11
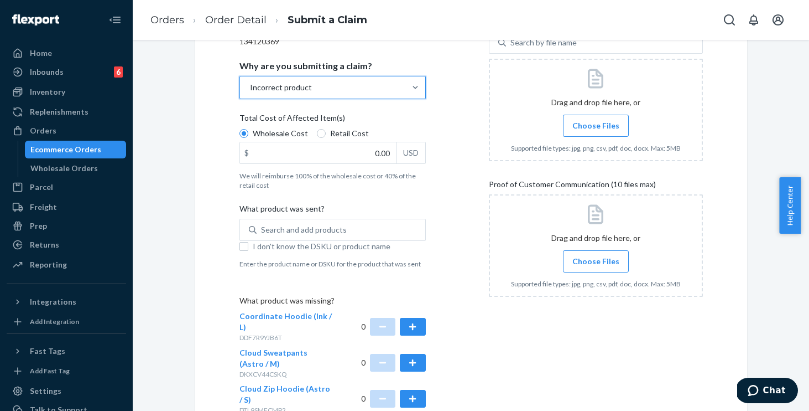
scroll to position [273, 0]
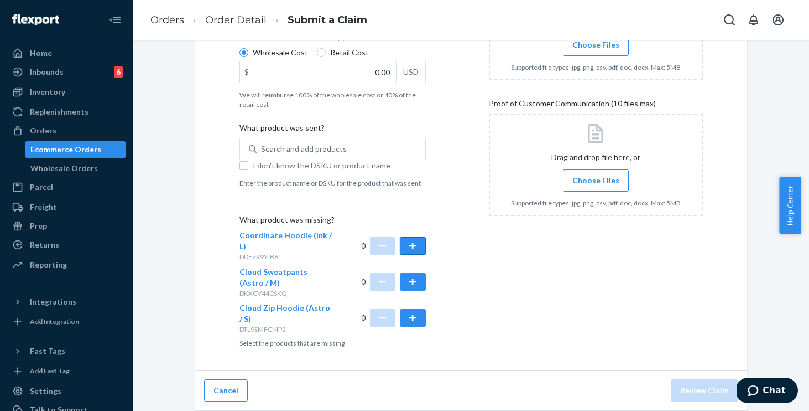
click at [413, 244] on button "button" at bounding box center [412, 246] width 25 height 18
click at [406, 280] on button "button" at bounding box center [412, 282] width 25 height 18
click at [406, 325] on button "button" at bounding box center [412, 318] width 25 height 18
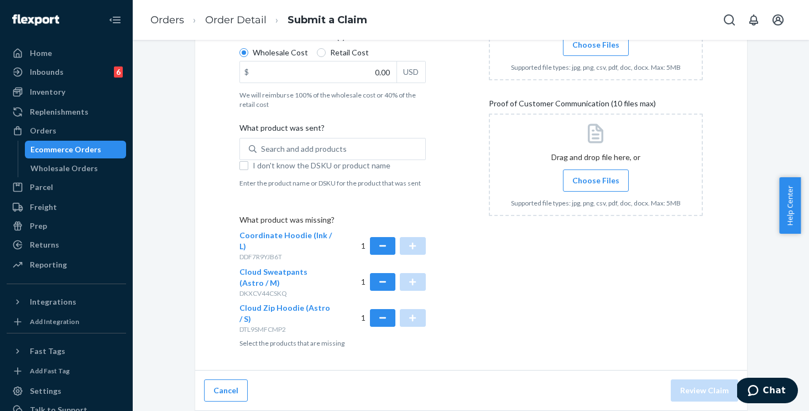
click at [453, 205] on div "Details Flexport Order ID 134120369 Why are you submitting a claim? Incorrect p…" at bounding box center [472, 129] width 464 height 435
click at [471, 230] on div "Details Flexport Order ID 134120369 Why are you submitting a claim? Incorrect p…" at bounding box center [472, 129] width 464 height 435
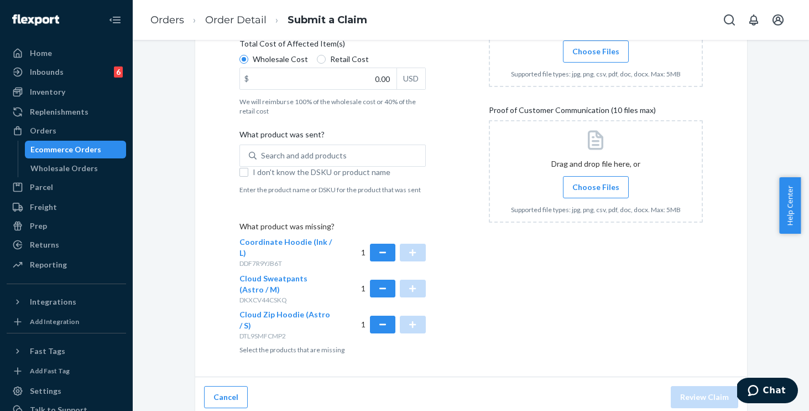
scroll to position [264, 0]
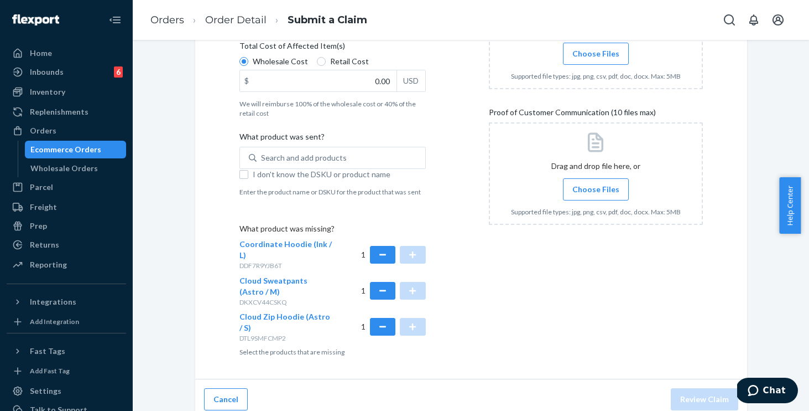
click at [245, 178] on label "I don't know the DSKU or product name" at bounding box center [333, 174] width 186 height 11
click at [245, 178] on input "I don't know the DSKU or product name" at bounding box center [244, 174] width 9 height 9
checkbox input "true"
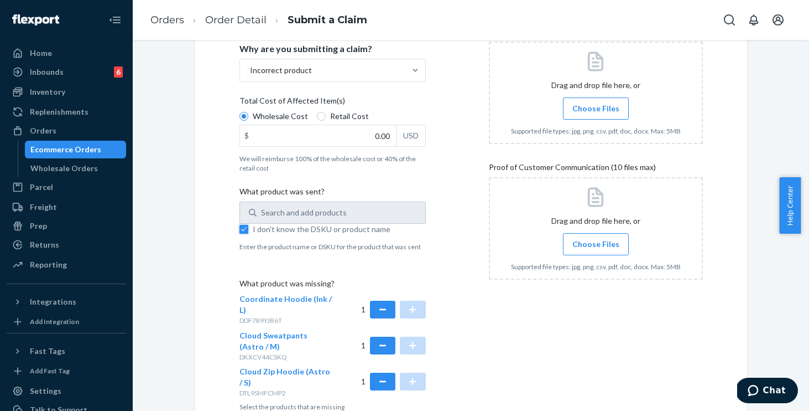
scroll to position [218, 0]
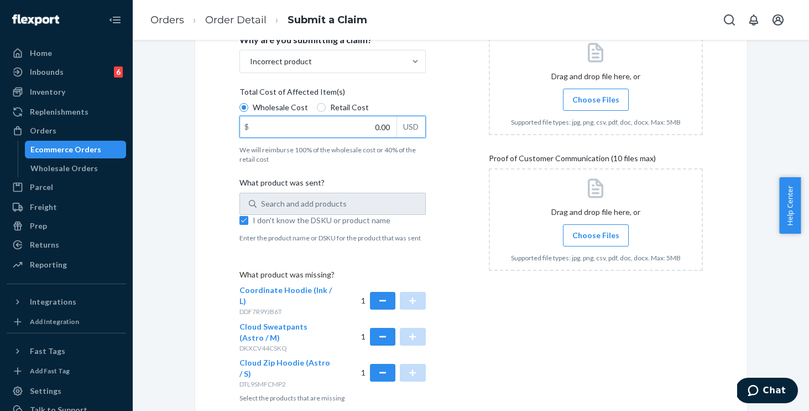
click at [359, 128] on input "0.00" at bounding box center [318, 126] width 157 height 21
type input "139.00"
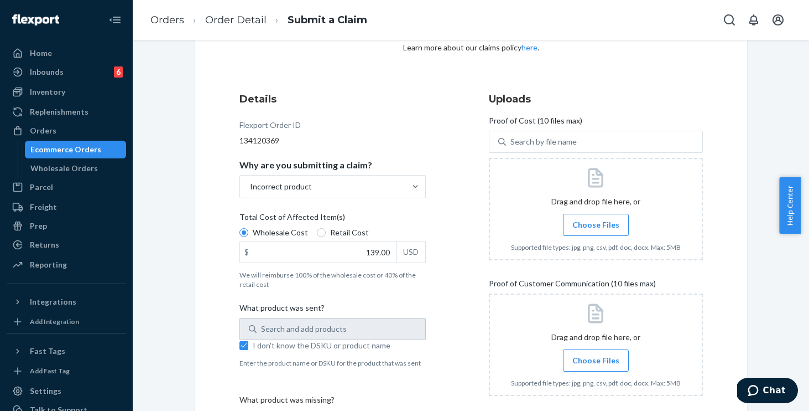
click at [586, 225] on span "Choose Files" at bounding box center [596, 224] width 47 height 11
click at [596, 225] on input "Choose Files" at bounding box center [596, 225] width 1 height 12
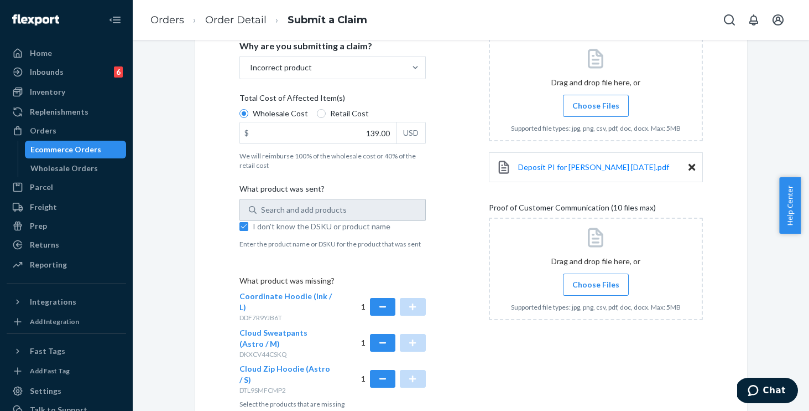
scroll to position [266, 0]
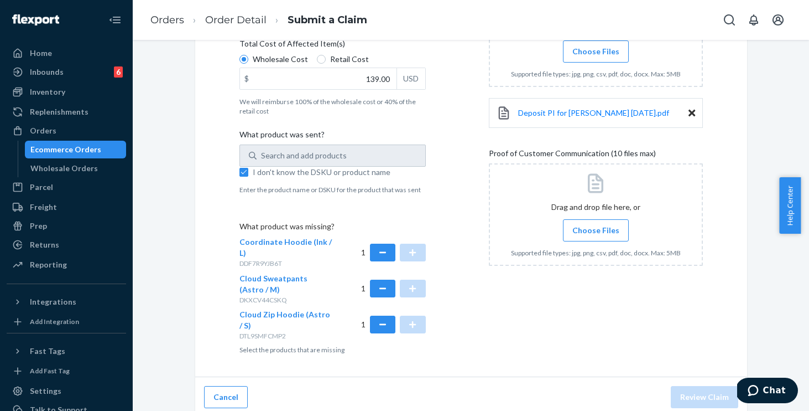
click at [589, 231] on span "Choose Files" at bounding box center [596, 230] width 47 height 11
click at [596, 231] on input "Choose Files" at bounding box center [596, 230] width 1 height 12
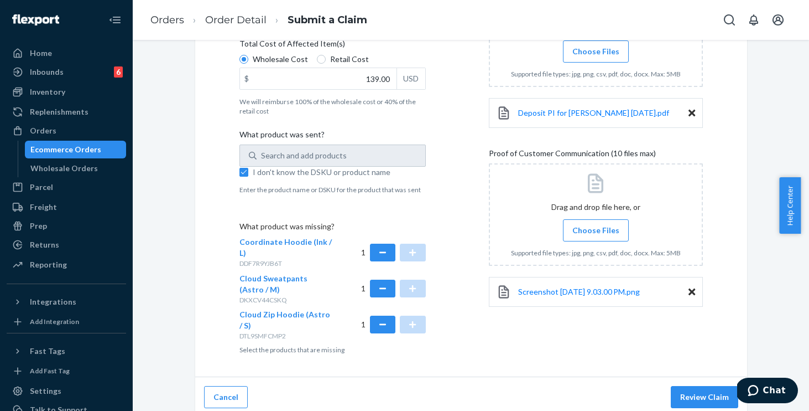
click at [584, 234] on span "Choose Files" at bounding box center [596, 230] width 47 height 11
click at [596, 234] on input "Choose Files" at bounding box center [596, 230] width 1 height 12
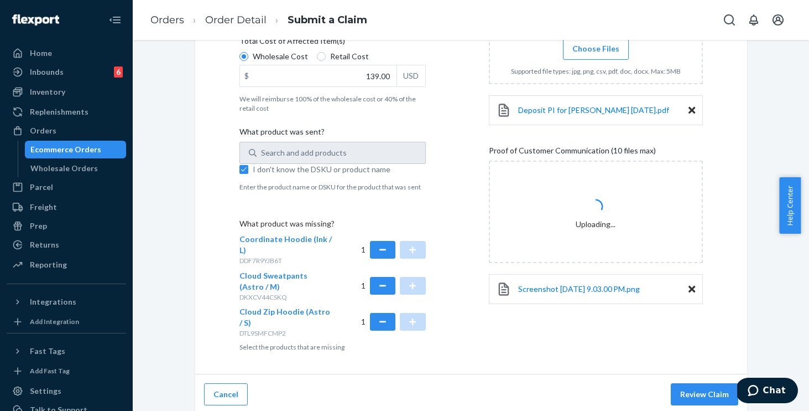
scroll to position [273, 0]
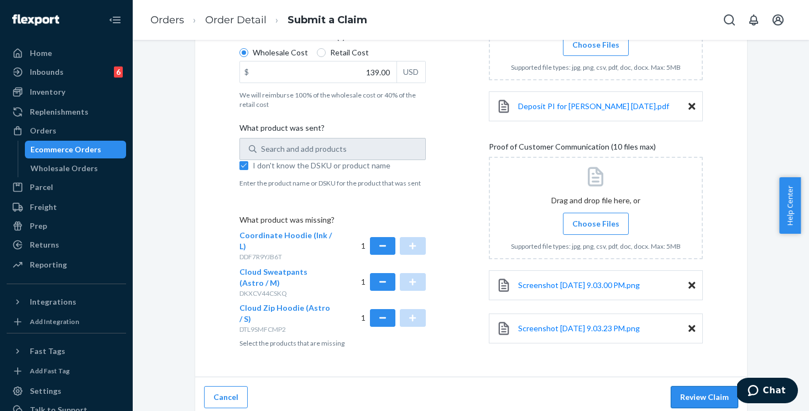
click at [691, 393] on button "Review Claim" at bounding box center [705, 397] width 68 height 22
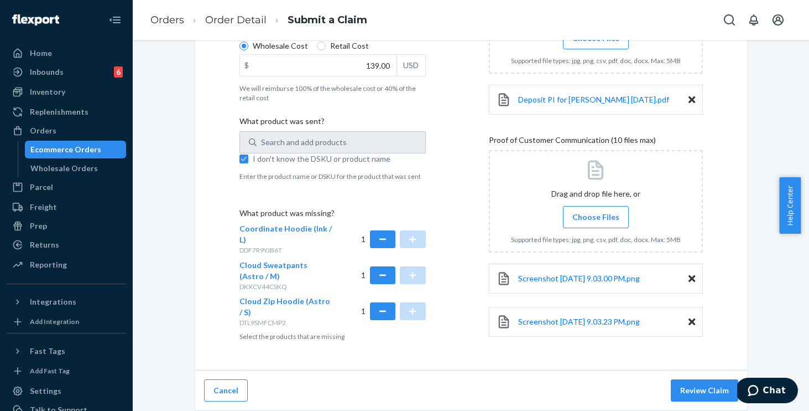
scroll to position [84, 0]
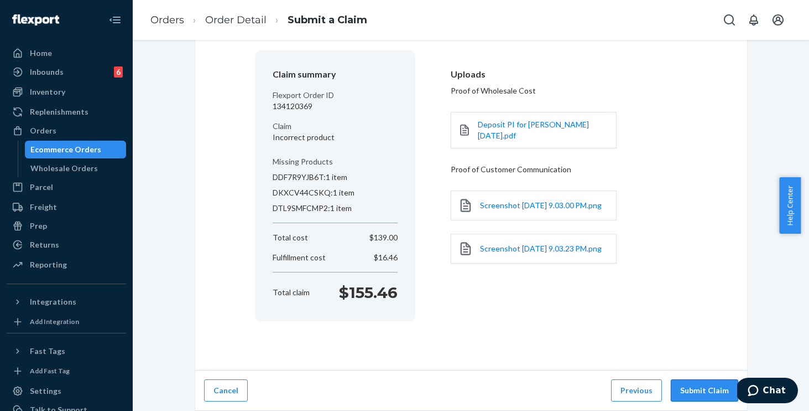
click at [696, 392] on button "Submit Claim" at bounding box center [705, 390] width 68 height 22
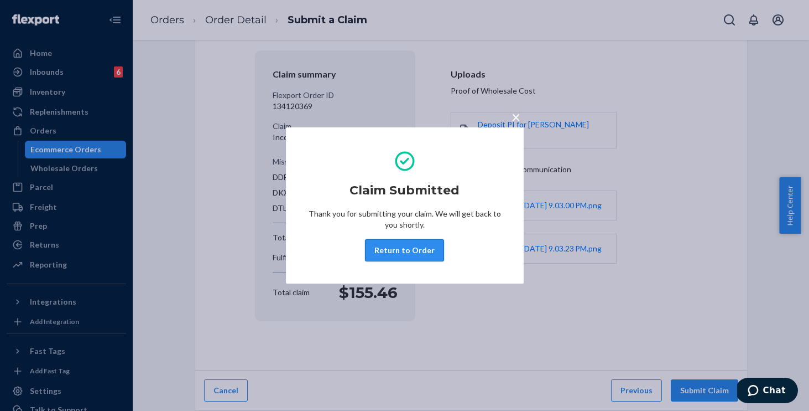
click at [415, 248] on button "Return to Order" at bounding box center [404, 250] width 79 height 22
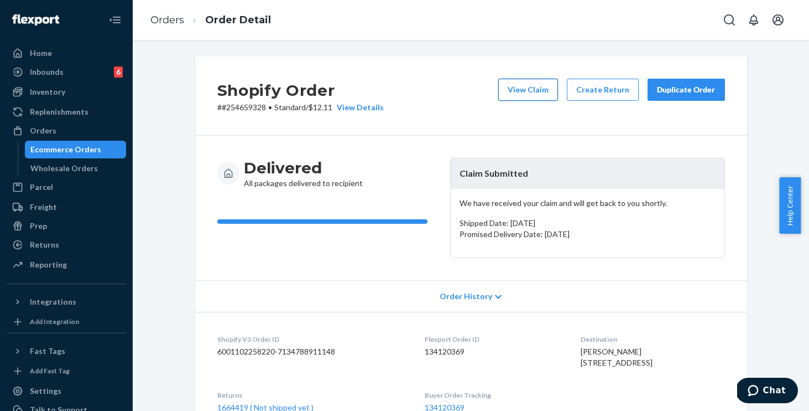
click at [516, 98] on button "View Claim" at bounding box center [529, 90] width 60 height 22
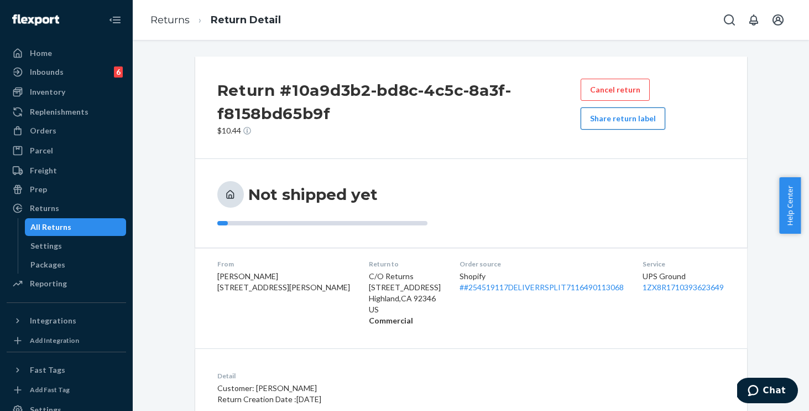
click at [612, 123] on button "Share return label" at bounding box center [623, 118] width 85 height 22
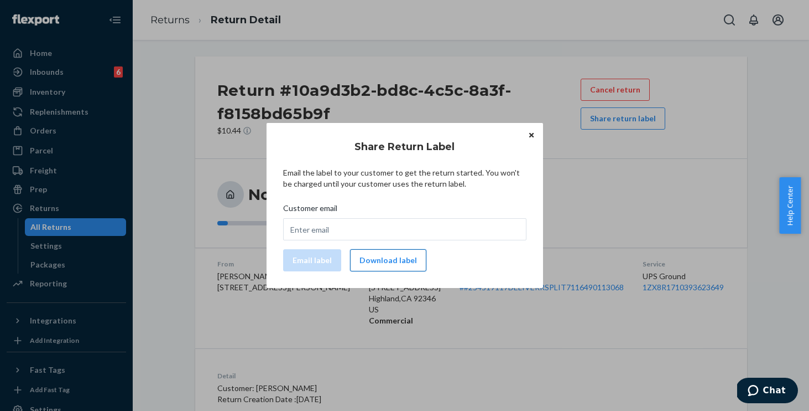
click at [399, 264] on button "Download label" at bounding box center [388, 260] width 76 height 22
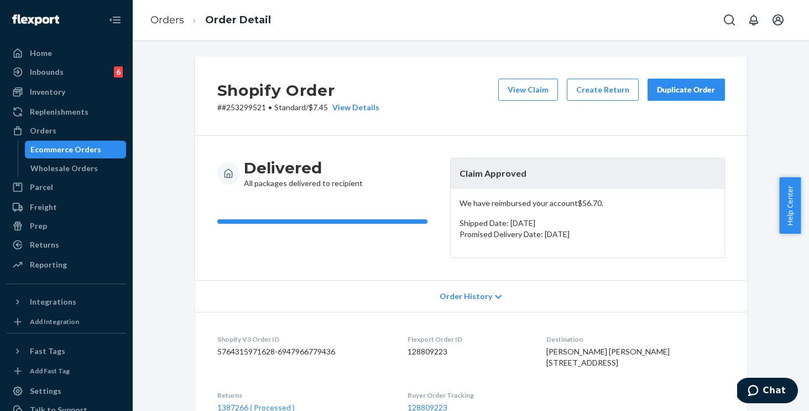
click at [242, 107] on p "# #253299521 • Standard / $7.45 View Details" at bounding box center [298, 107] width 162 height 11
copy p "253299521"
click at [210, 146] on div "Delivered All packages delivered to recipient Claim Approved We have reimbursed…" at bounding box center [471, 208] width 552 height 144
click at [244, 106] on p "# #253299521 • Standard / $7.45 View Details" at bounding box center [298, 107] width 162 height 11
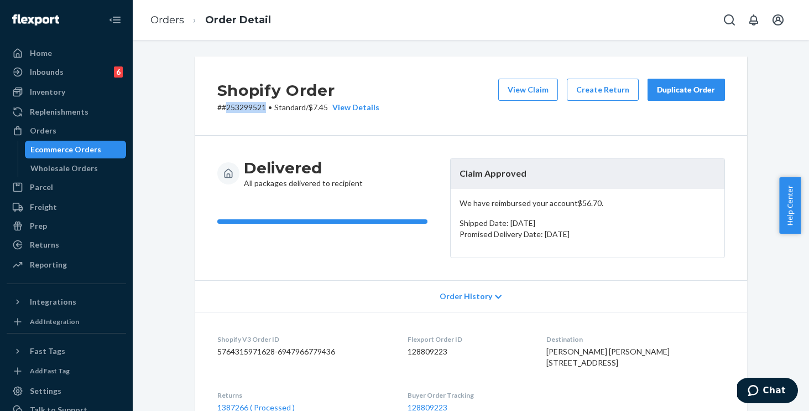
click at [244, 106] on p "# #253299521 • Standard / $7.45 View Details" at bounding box center [298, 107] width 162 height 11
copy p "253299521"
click at [243, 115] on div "Shopify Order # #253299521 • Standard / $7.45 View Details View Claim Create Re…" at bounding box center [471, 95] width 552 height 79
click at [245, 108] on p "# #253299521 • Standard / $7.45 View Details" at bounding box center [298, 107] width 162 height 11
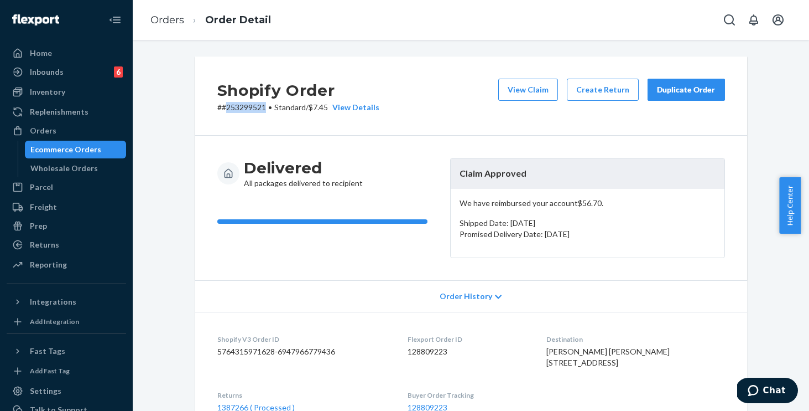
copy p "253299521"
click at [466, 295] on span "Order History" at bounding box center [466, 295] width 53 height 11
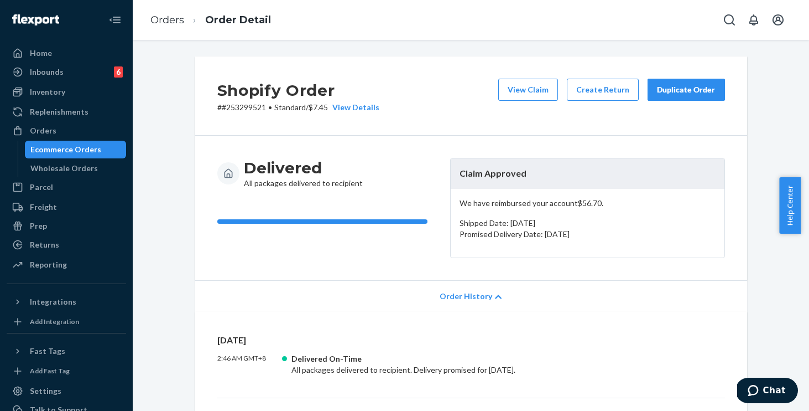
click at [337, 276] on div "Delivered All packages delivered to recipient Claim Approved We have reimbursed…" at bounding box center [471, 208] width 552 height 144
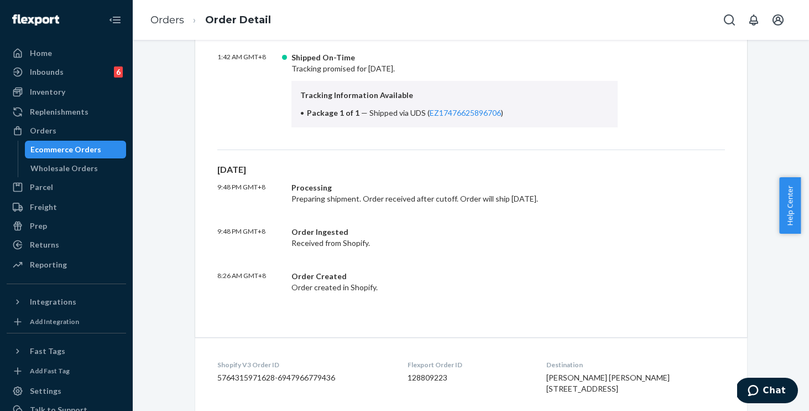
scroll to position [558, 0]
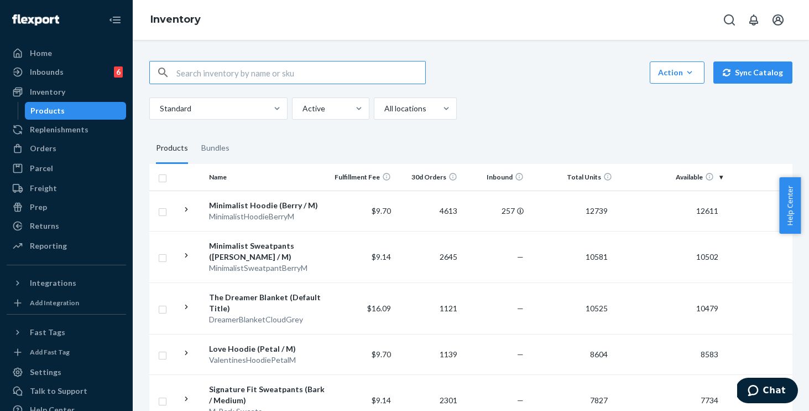
paste input "251070497"
type input "251070497"
click at [82, 152] on div "Orders" at bounding box center [66, 148] width 117 height 15
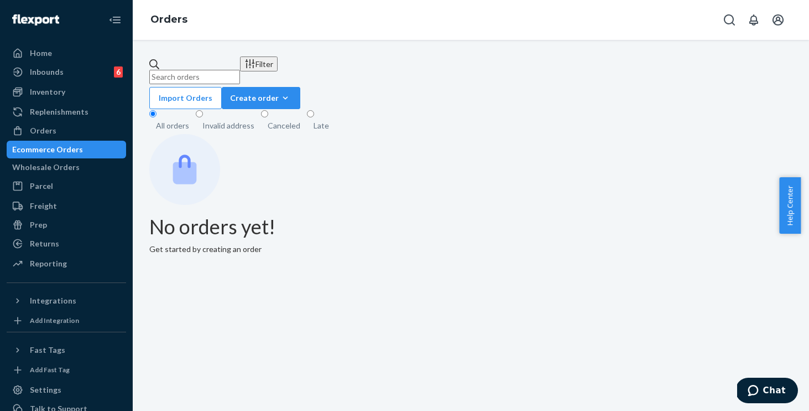
click at [240, 70] on input "text" at bounding box center [194, 77] width 91 height 14
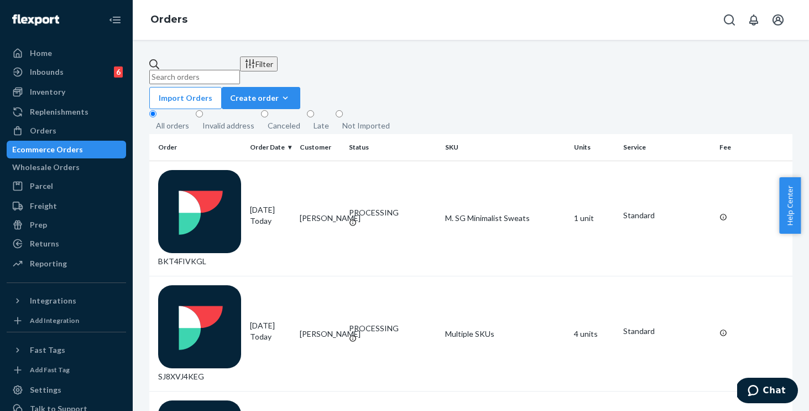
click at [220, 70] on input "text" at bounding box center [194, 77] width 91 height 14
paste input "251070497"
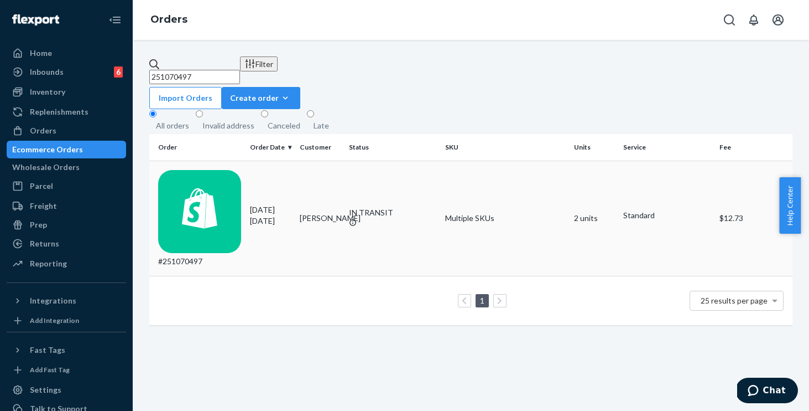
type input "251070497"
click at [512, 173] on td "Multiple SKUs" at bounding box center [505, 217] width 129 height 115
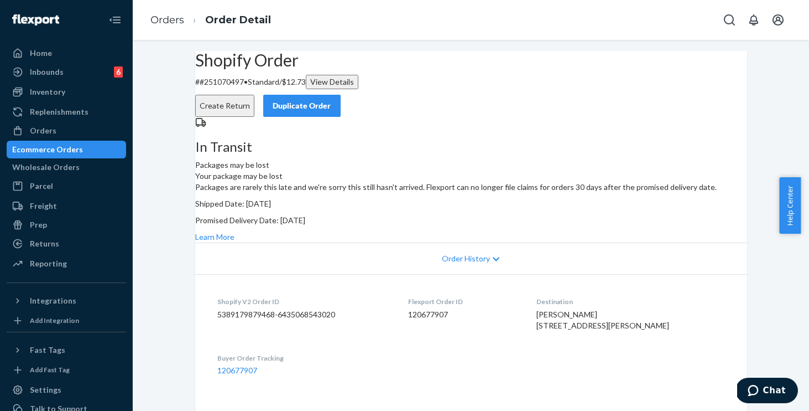
click at [331, 100] on div "Duplicate Order" at bounding box center [302, 105] width 59 height 11
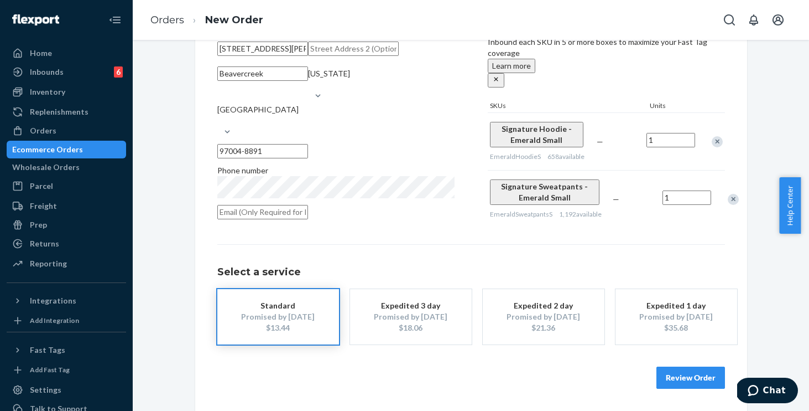
scroll to position [148, 0]
click at [665, 378] on button "Review Order" at bounding box center [691, 377] width 69 height 22
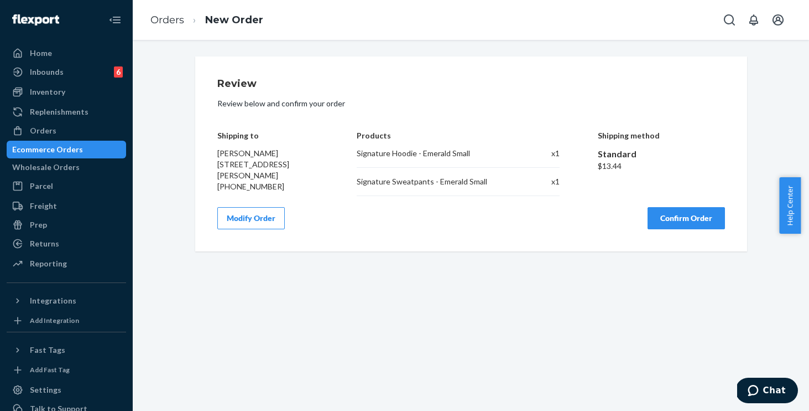
scroll to position [0, 0]
click at [659, 224] on button "Confirm Order" at bounding box center [686, 218] width 77 height 22
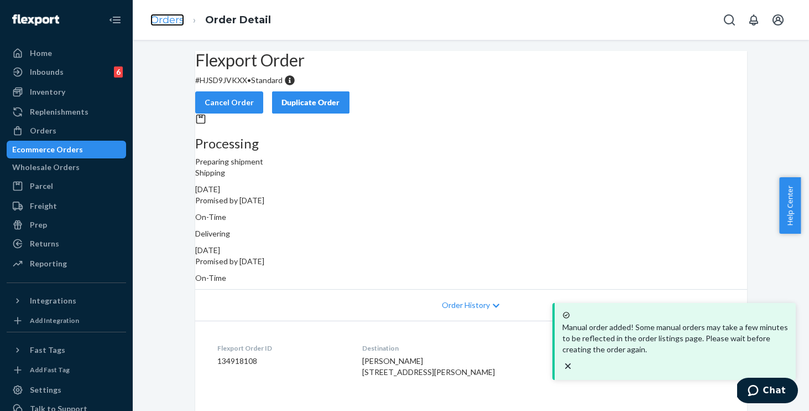
click at [169, 20] on link "Orders" at bounding box center [167, 20] width 34 height 12
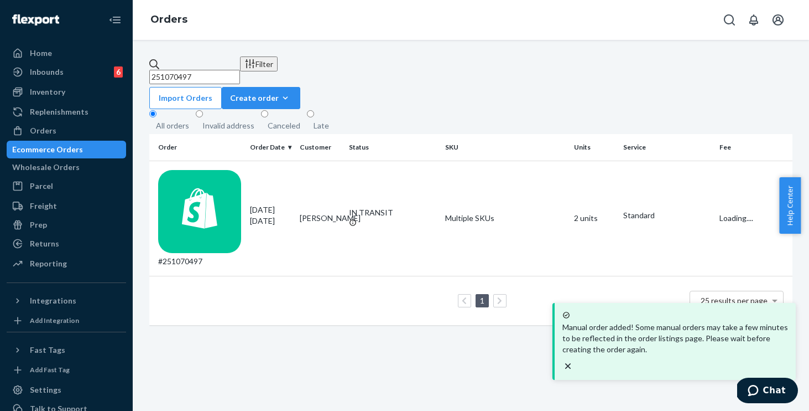
click at [240, 70] on input "251070497" at bounding box center [194, 77] width 91 height 14
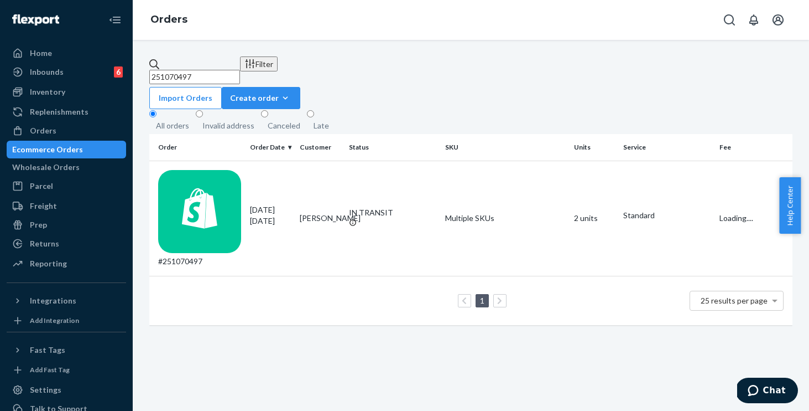
drag, startPoint x: 261, startPoint y: 68, endPoint x: 2, endPoint y: 36, distance: 260.9
click at [2, 36] on div "Home Inbounds 6 Shipping Plans Problems 6 Inventory Products Replenishments Ord…" at bounding box center [404, 205] width 809 height 411
paste input "#254114542"
type input "#254114542"
click at [531, 172] on td "Multiple SKUs" at bounding box center [505, 217] width 129 height 115
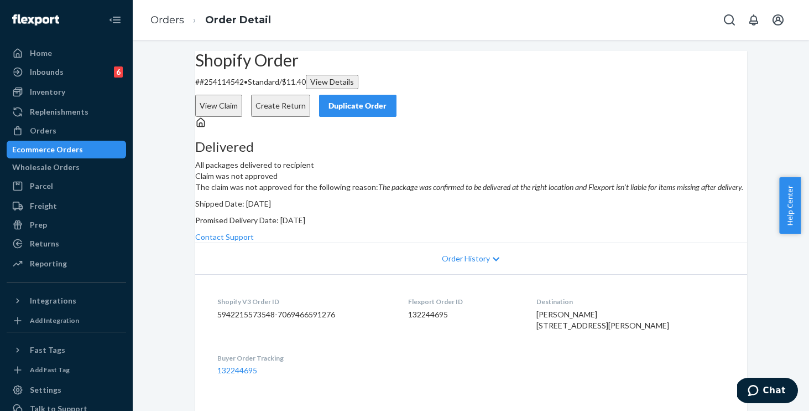
click at [387, 100] on div "Duplicate Order" at bounding box center [358, 105] width 59 height 11
